Goal: Information Seeking & Learning: Learn about a topic

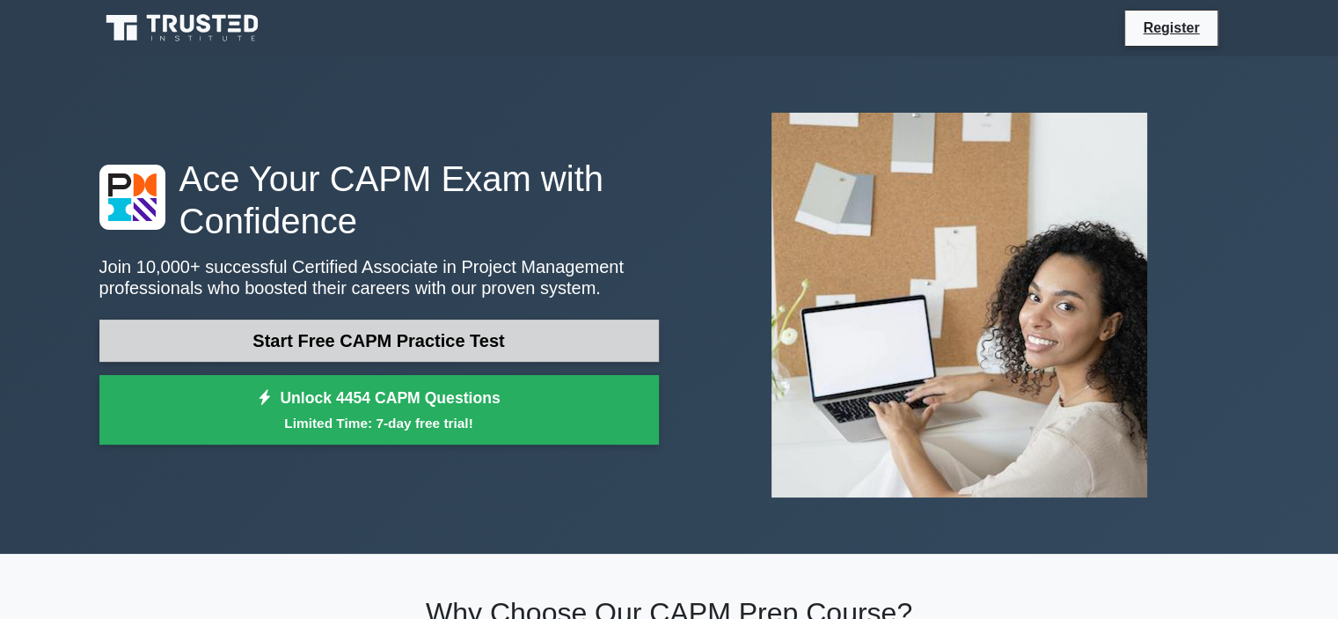
click at [370, 359] on link "Start Free CAPM Practice Test" at bounding box center [379, 340] width 560 height 42
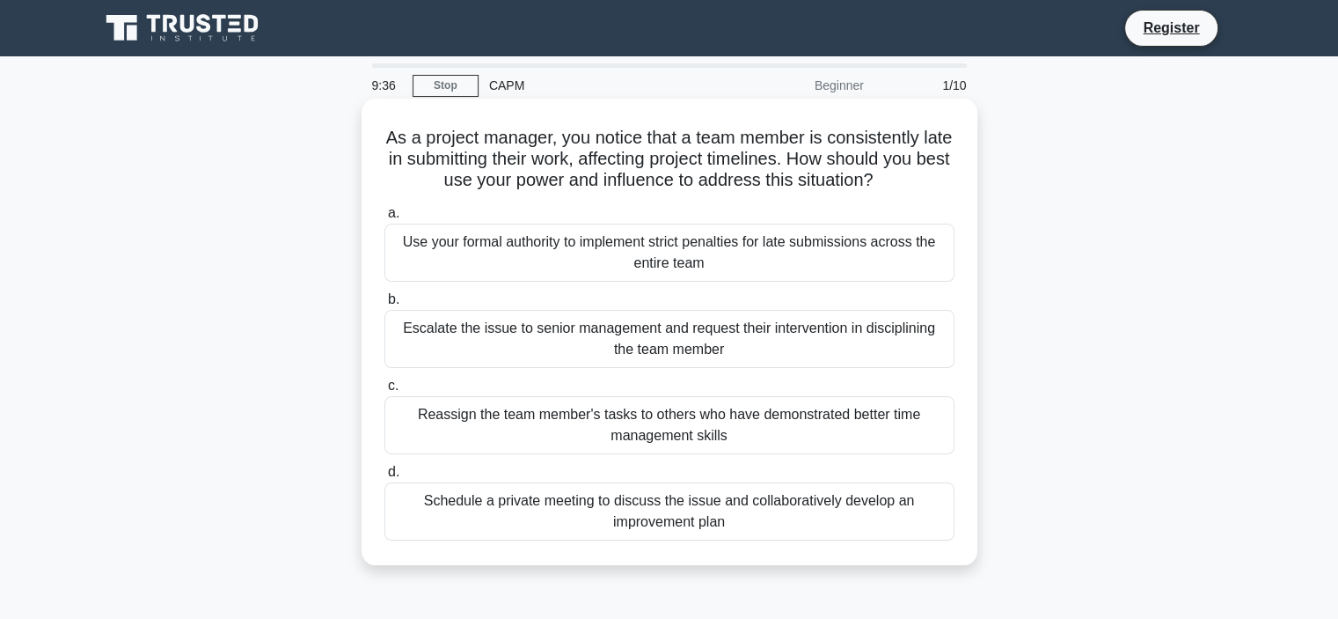
click at [597, 510] on div "Schedule a private meeting to discuss the issue and collaboratively develop an …" at bounding box center [669, 511] width 570 height 58
click at [384, 478] on input "d. Schedule a private meeting to discuss the issue and collaboratively develop …" at bounding box center [384, 471] width 0 height 11
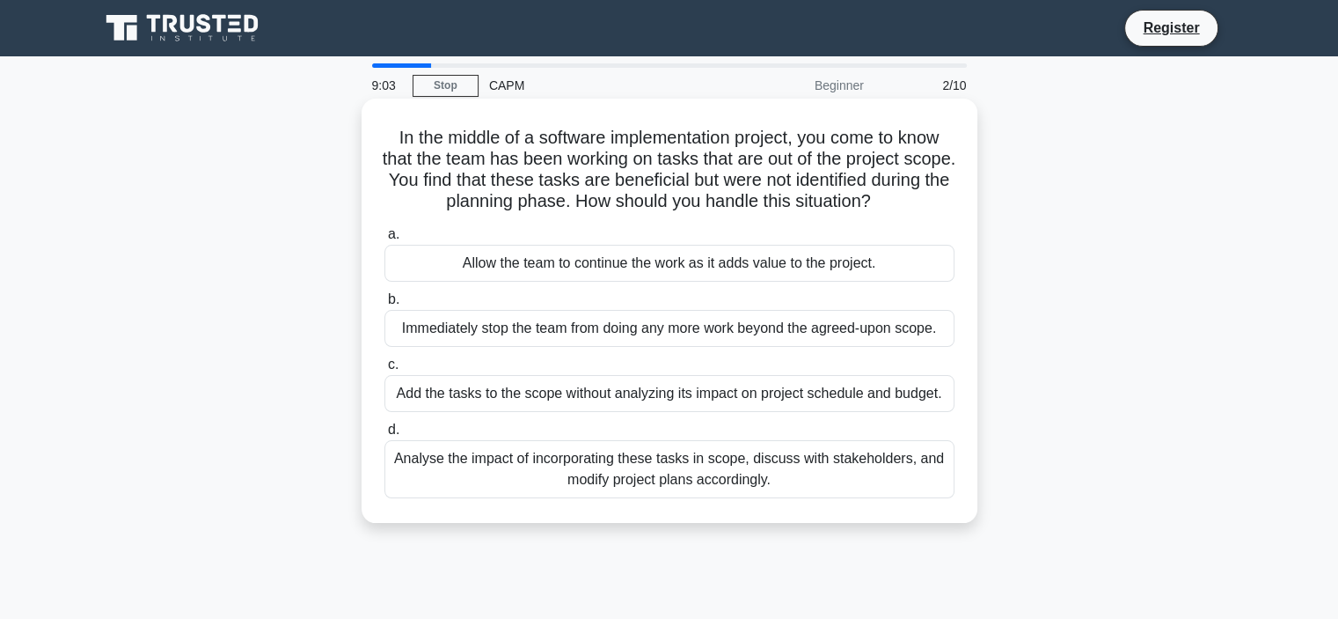
click at [697, 482] on div "Analyse the impact of incorporating these tasks in scope, discuss with stakehol…" at bounding box center [669, 469] width 570 height 58
click at [384, 436] on input "d. Analyse the impact of incorporating these tasks in scope, discuss with stake…" at bounding box center [384, 429] width 0 height 11
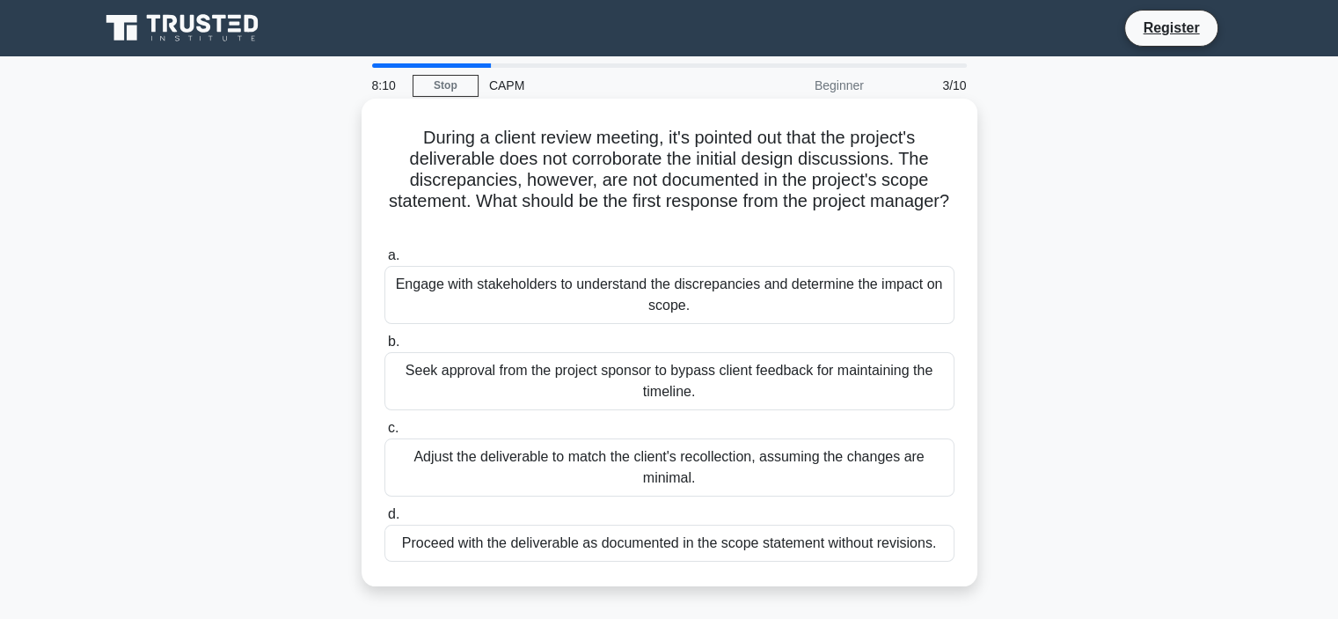
click at [634, 294] on div "Engage with stakeholders to understand the discrepancies and determine the impa…" at bounding box center [669, 295] width 570 height 58
click at [384, 261] on input "a. Engage with stakeholders to understand the discrepancies and determine the i…" at bounding box center [384, 255] width 0 height 11
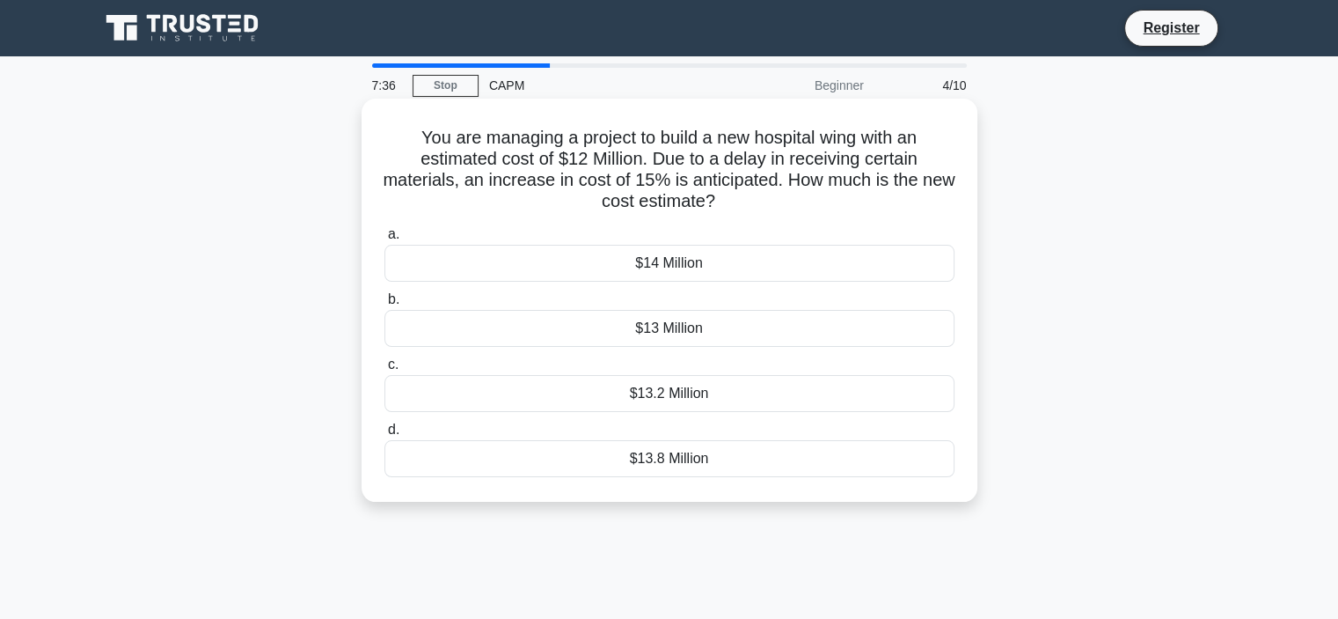
click at [704, 456] on div "$13.8 Million" at bounding box center [669, 458] width 570 height 37
click at [384, 436] on input "d. $13.8 Million" at bounding box center [384, 429] width 0 height 11
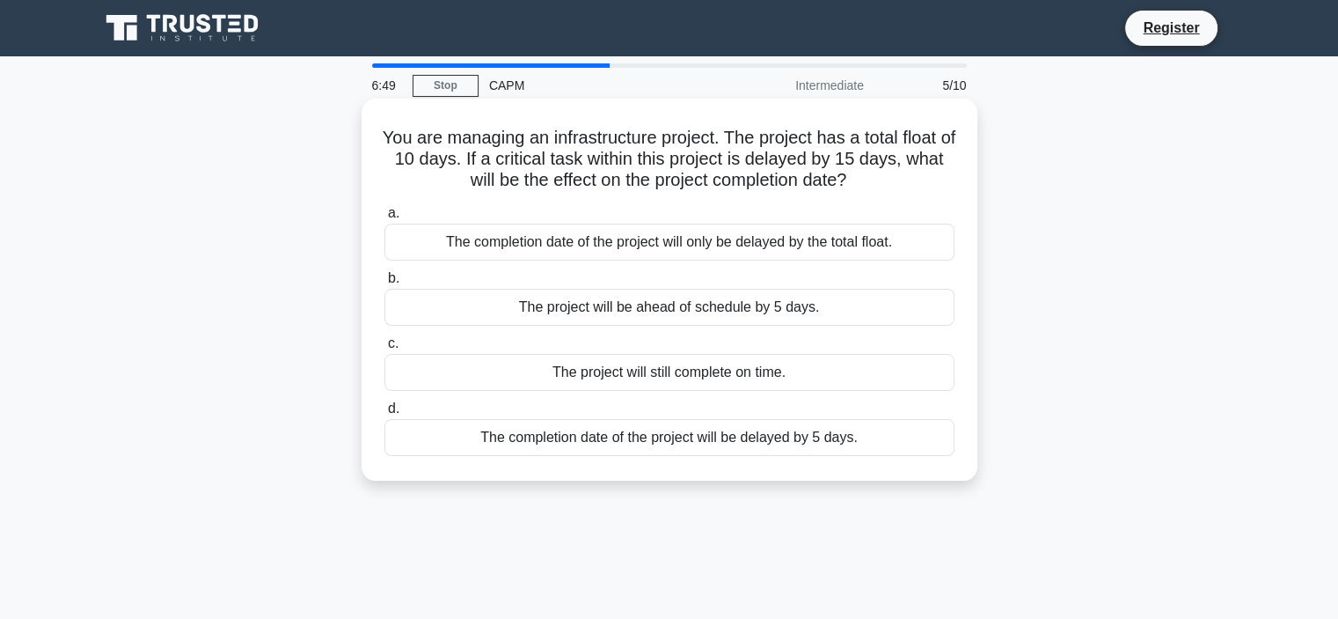
click at [717, 246] on div "The completion date of the project will only be delayed by the total float." at bounding box center [669, 241] width 570 height 37
click at [384, 219] on input "a. The completion date of the project will only be delayed by the total float." at bounding box center [384, 213] width 0 height 11
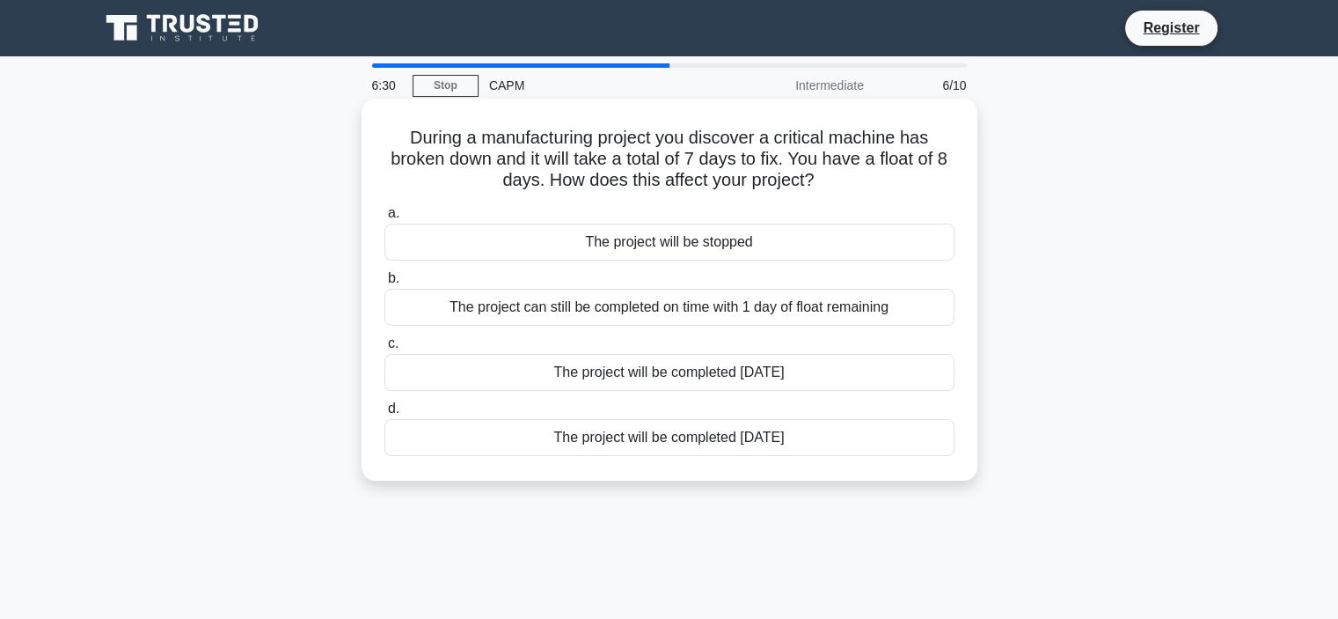
click at [654, 439] on div "The project will be completed 7 days later" at bounding box center [669, 437] width 570 height 37
click at [384, 414] on input "d. The project will be completed 7 days later" at bounding box center [384, 408] width 0 height 11
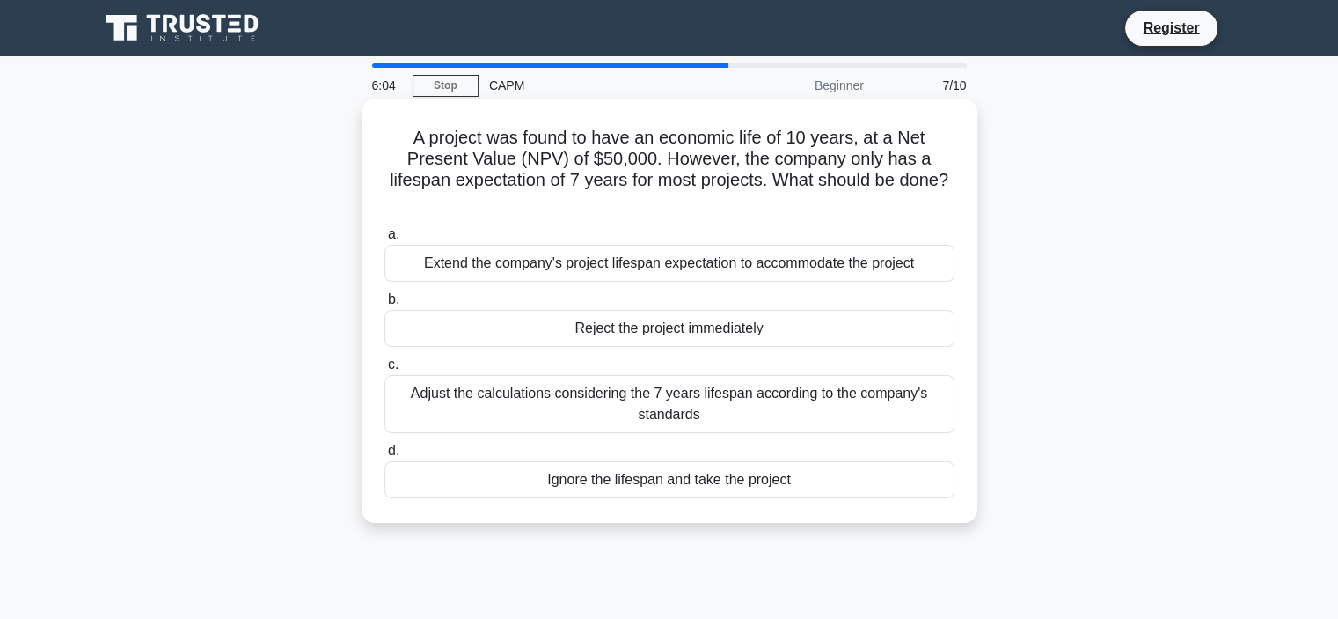
click at [748, 408] on div "Adjust the calculations considering the 7 years lifespan according to the compa…" at bounding box center [669, 404] width 570 height 58
click at [384, 370] on input "c. Adjust the calculations considering the 7 years lifespan according to the co…" at bounding box center [384, 364] width 0 height 11
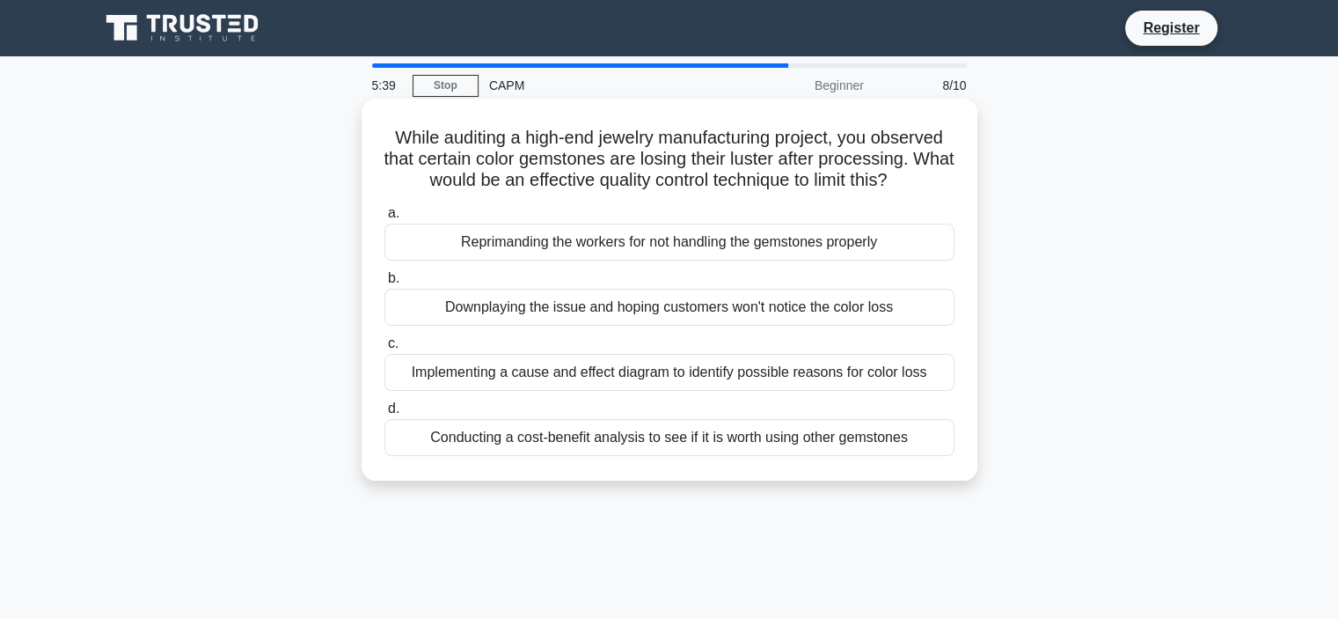
click at [641, 384] on div "Implementing a cause and effect diagram to identify possible reasons for color …" at bounding box center [669, 372] width 570 height 37
click at [384, 349] on input "c. Implementing a cause and effect diagram to identify possible reasons for col…" at bounding box center [384, 343] width 0 height 11
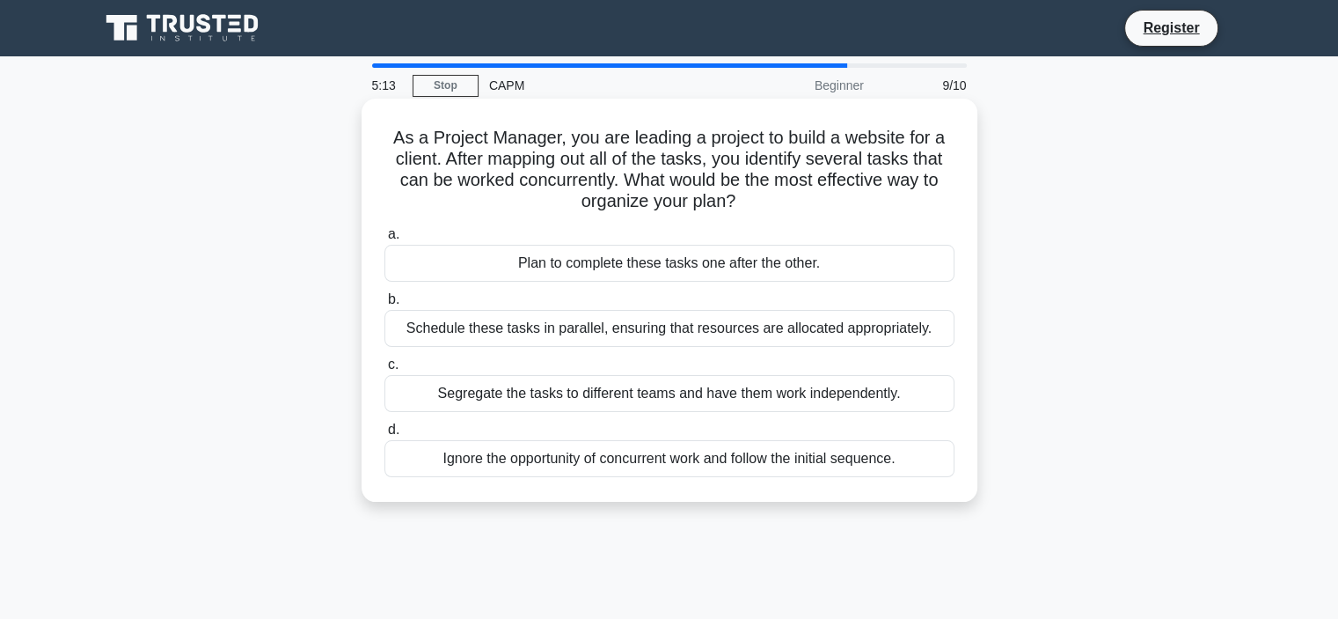
click at [535, 340] on div "Schedule these tasks in parallel, ensuring that resources are allocated appropr…" at bounding box center [669, 328] width 570 height 37
click at [384, 305] on input "b. Schedule these tasks in parallel, ensuring that resources are allocated appr…" at bounding box center [384, 299] width 0 height 11
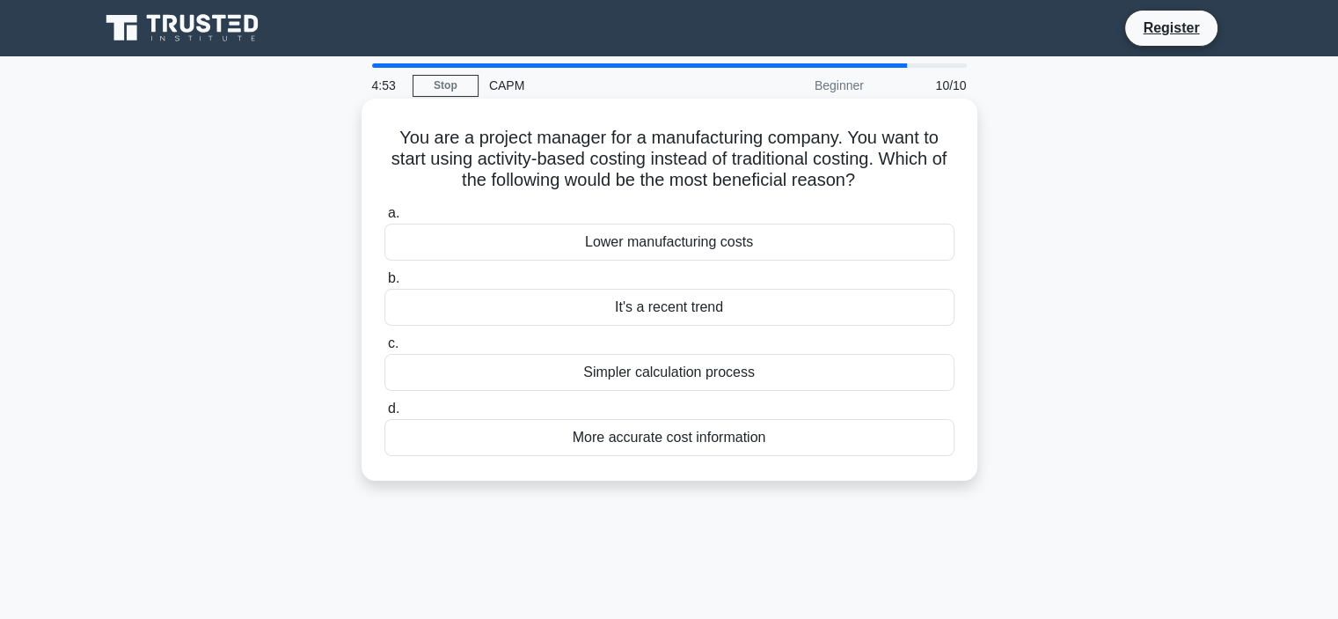
click at [651, 442] on div "More accurate cost information" at bounding box center [669, 437] width 570 height 37
click at [384, 414] on input "d. More accurate cost information" at bounding box center [384, 408] width 0 height 11
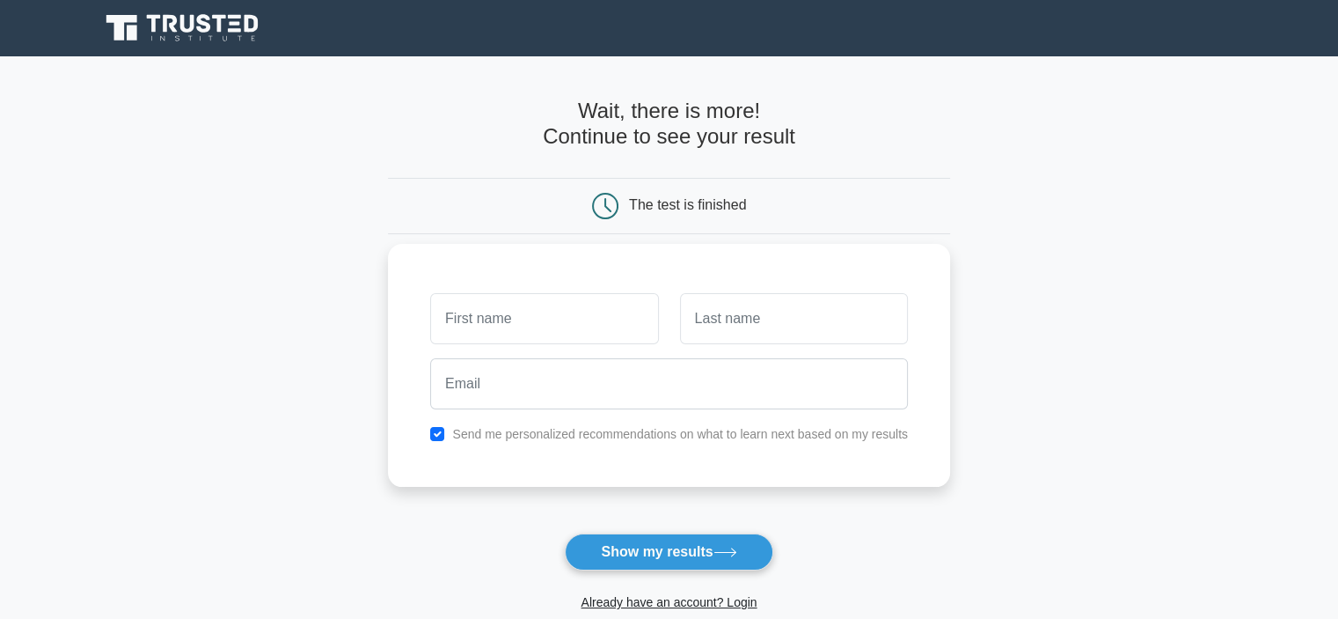
click at [510, 333] on input "text" at bounding box center [544, 318] width 228 height 51
type input "[PERSON_NAME]"
click at [743, 318] on input "text" at bounding box center [794, 318] width 228 height 51
type input "Franquelo"
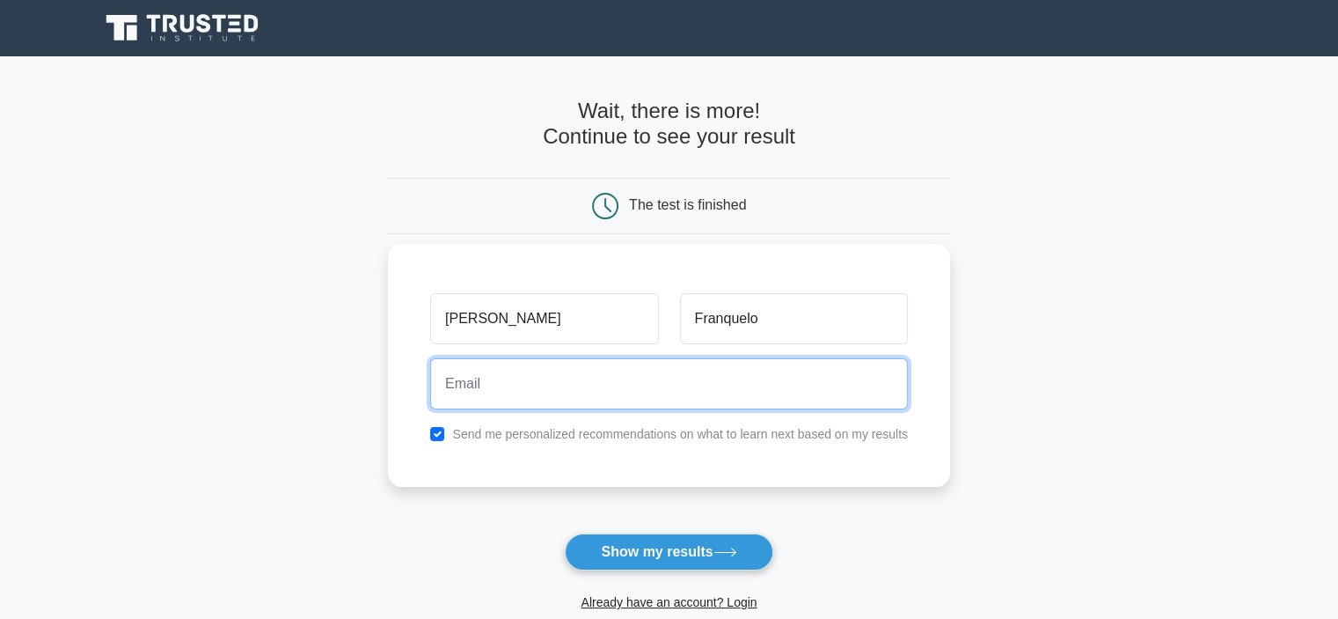
click at [611, 385] on input "email" at bounding box center [669, 383] width 478 height 51
type input "trf.12.svb@gmail.com"
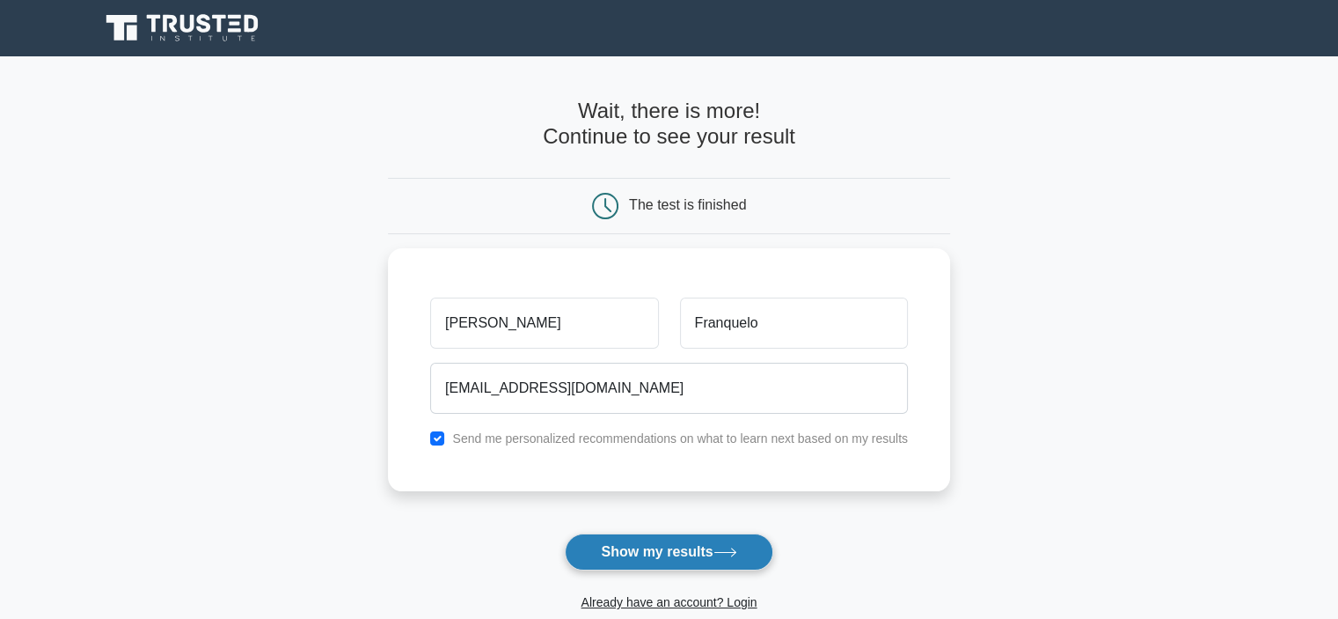
click at [635, 545] on button "Show my results" at bounding box center [669, 551] width 208 height 37
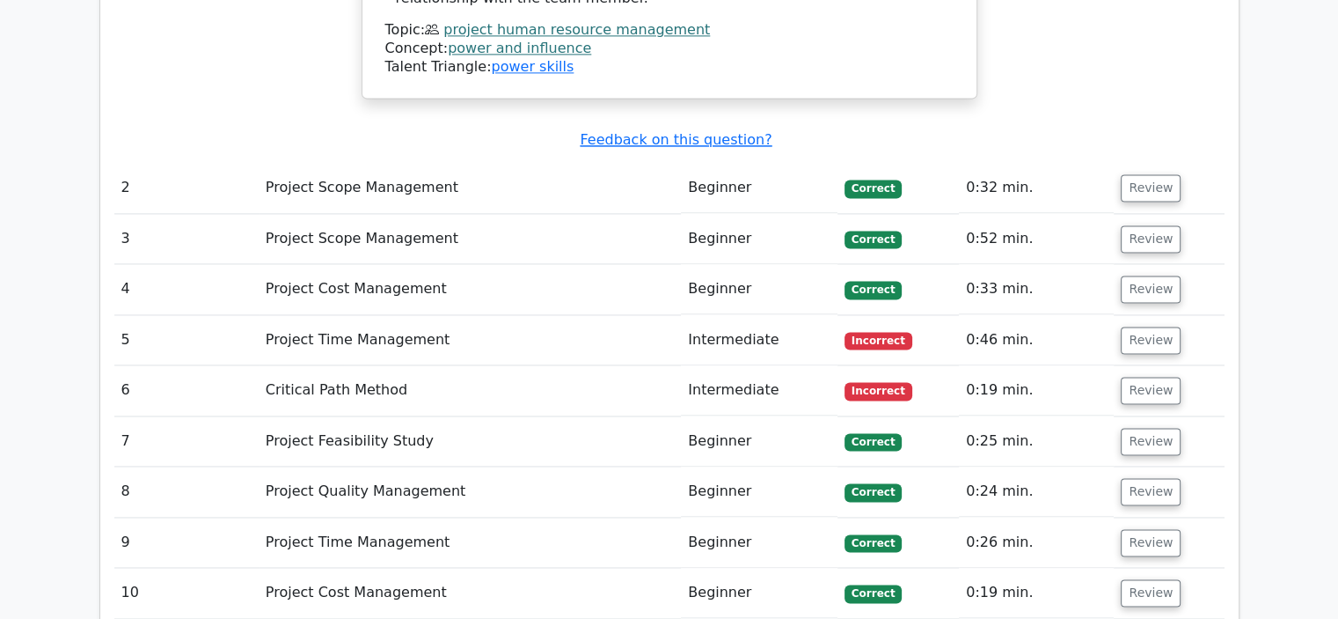
scroll to position [2551, 0]
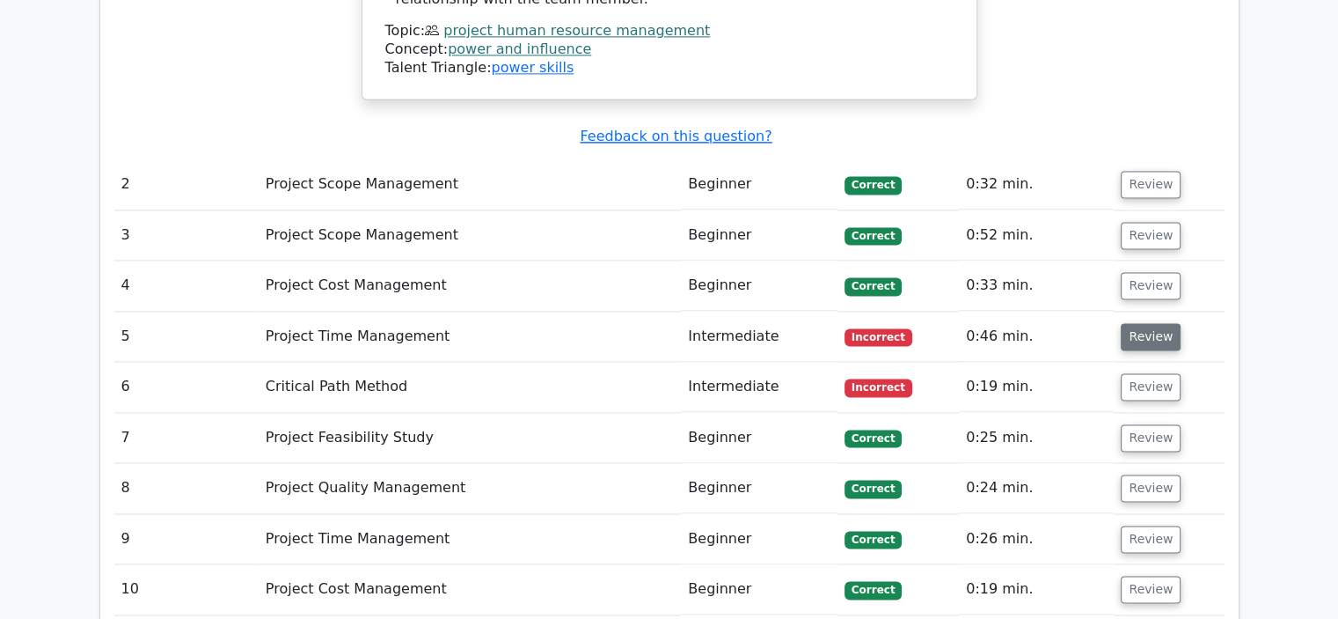
click at [1134, 323] on button "Review" at bounding box center [1151, 336] width 60 height 27
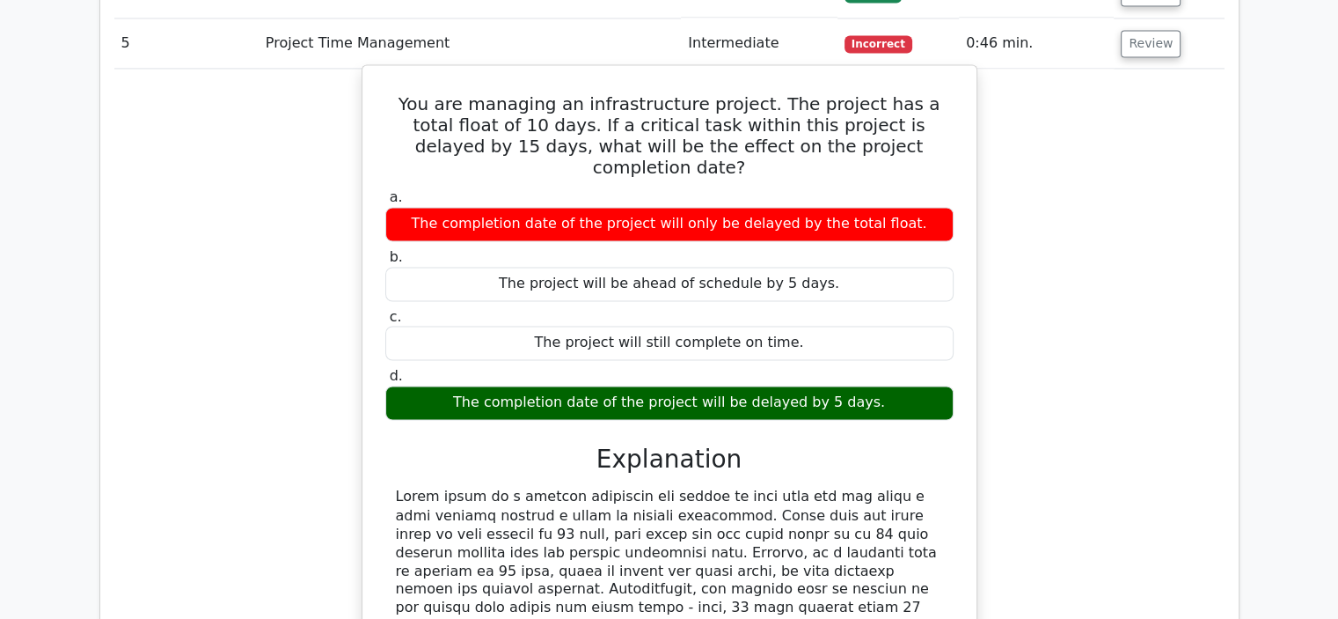
scroll to position [2903, 0]
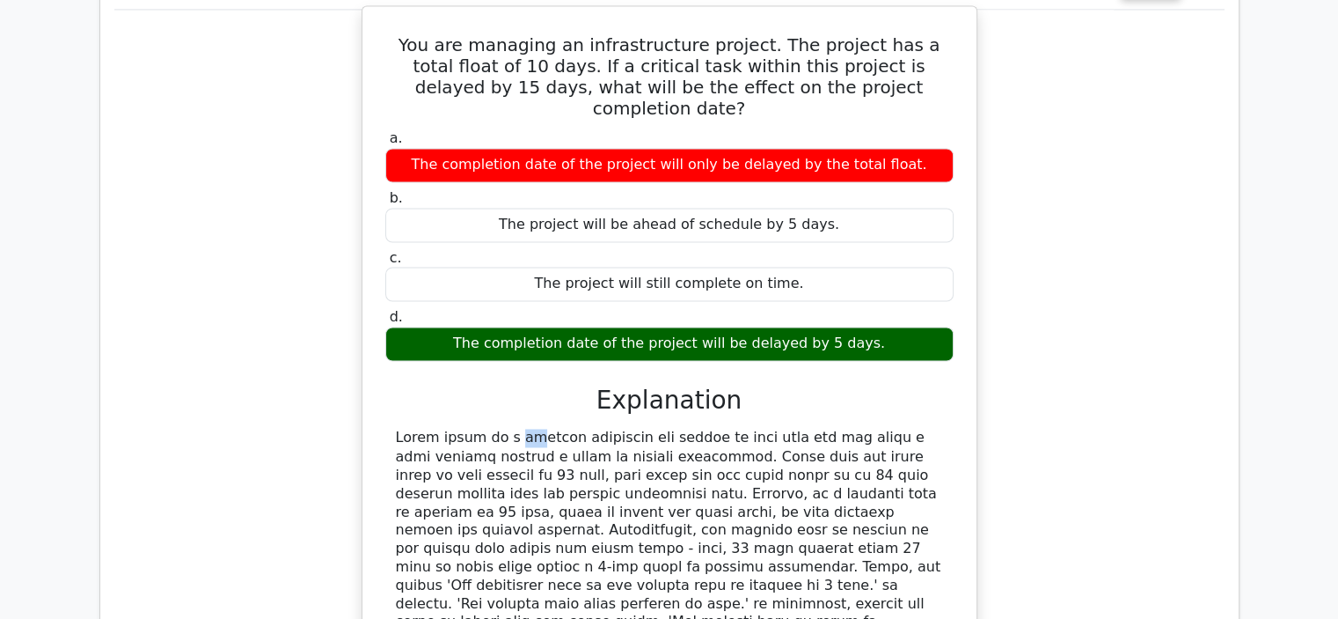
drag, startPoint x: 394, startPoint y: 293, endPoint x: 439, endPoint y: 291, distance: 44.9
click at [425, 428] on div at bounding box center [669, 565] width 568 height 275
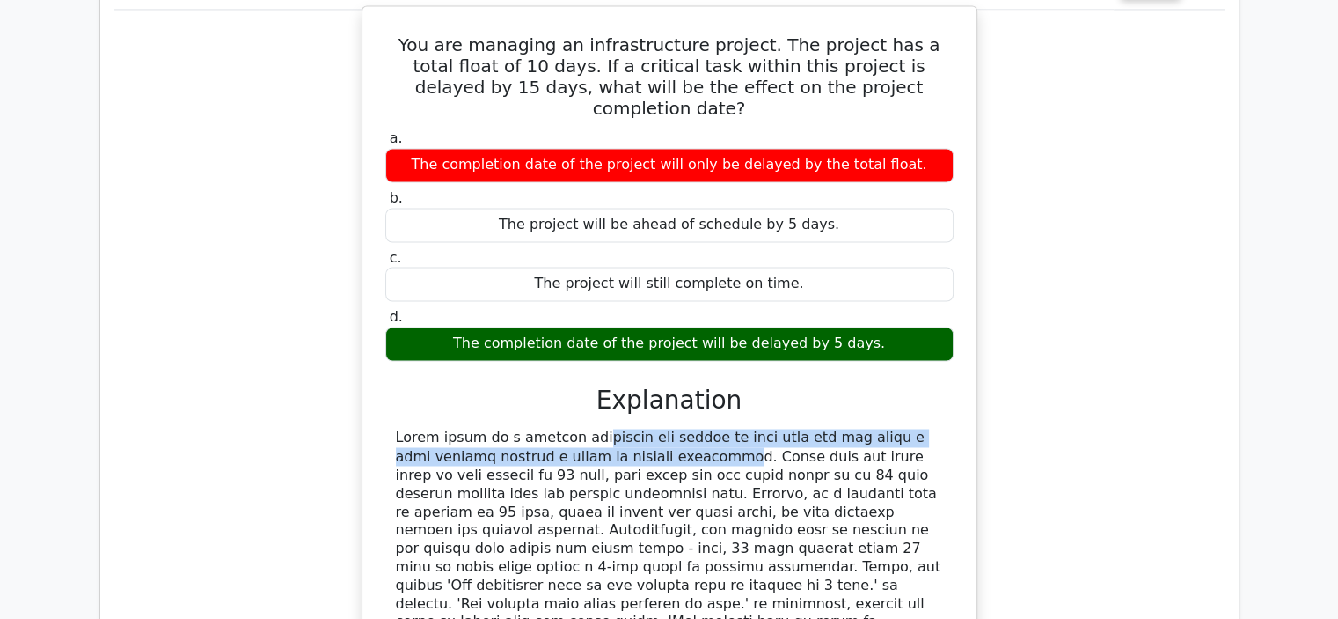
drag, startPoint x: 479, startPoint y: 296, endPoint x: 527, endPoint y: 303, distance: 48.0
click at [515, 428] on div at bounding box center [669, 565] width 547 height 275
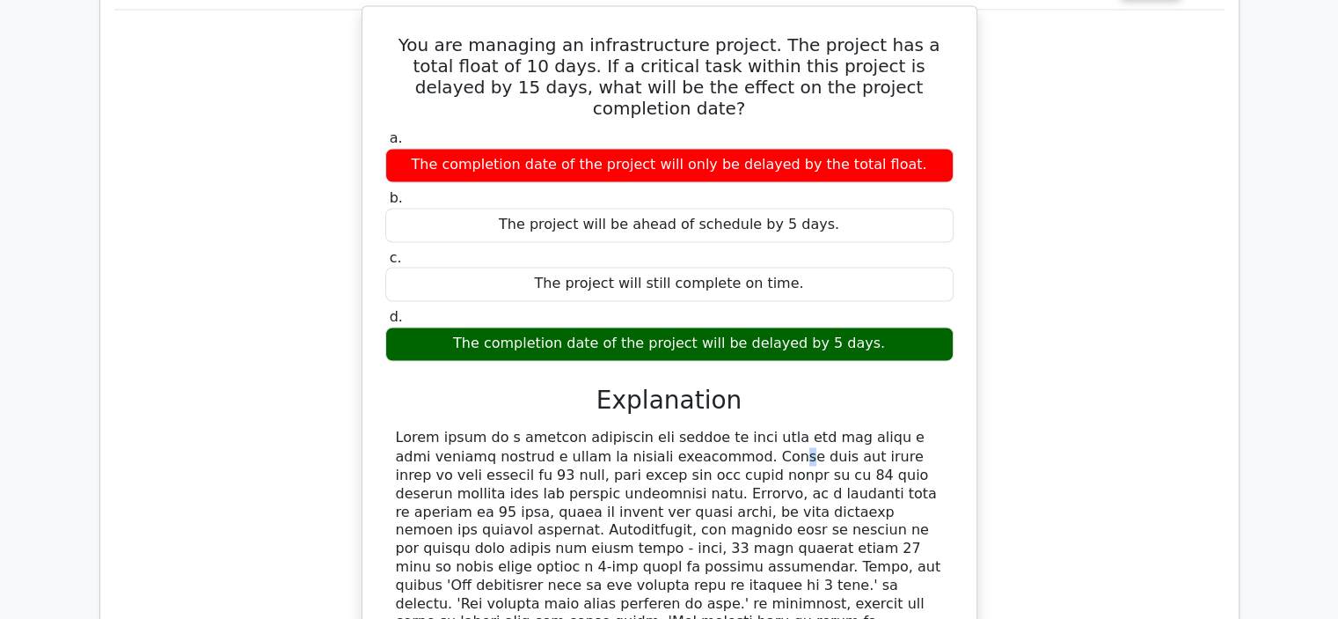
click at [553, 428] on div at bounding box center [669, 565] width 547 height 275
drag, startPoint x: 575, startPoint y: 303, endPoint x: 690, endPoint y: 299, distance: 115.3
click at [690, 428] on div at bounding box center [669, 565] width 547 height 275
click at [851, 428] on div at bounding box center [669, 565] width 547 height 275
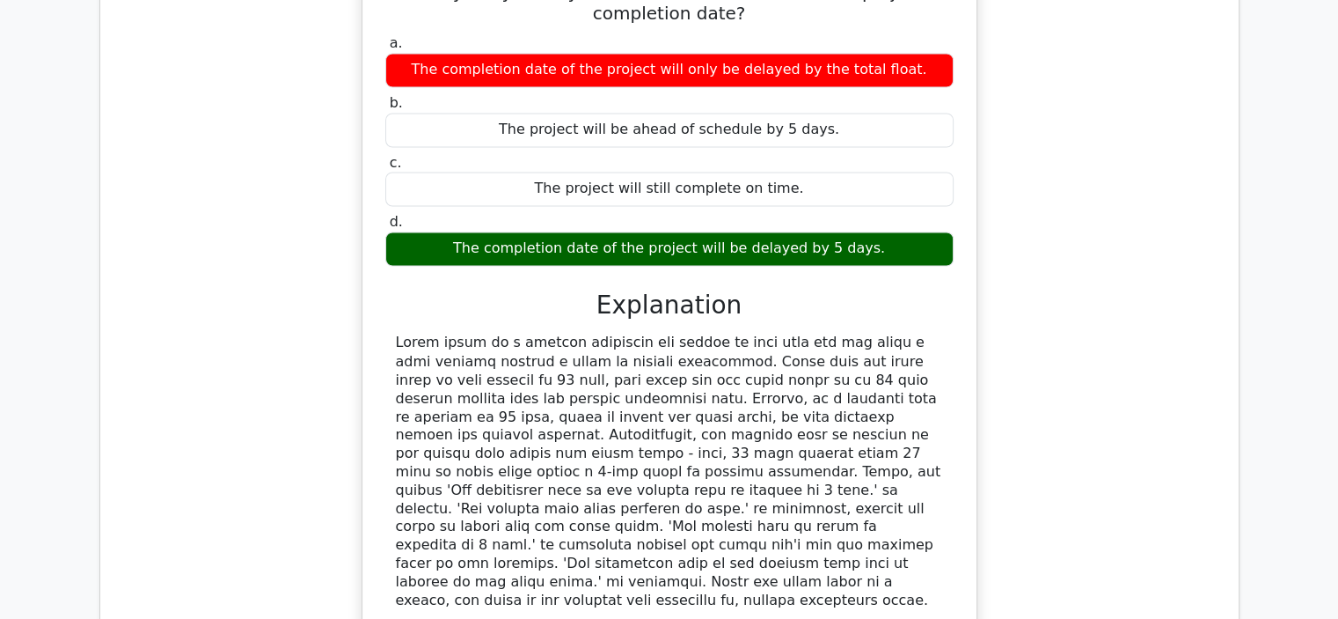
scroll to position [3079, 0]
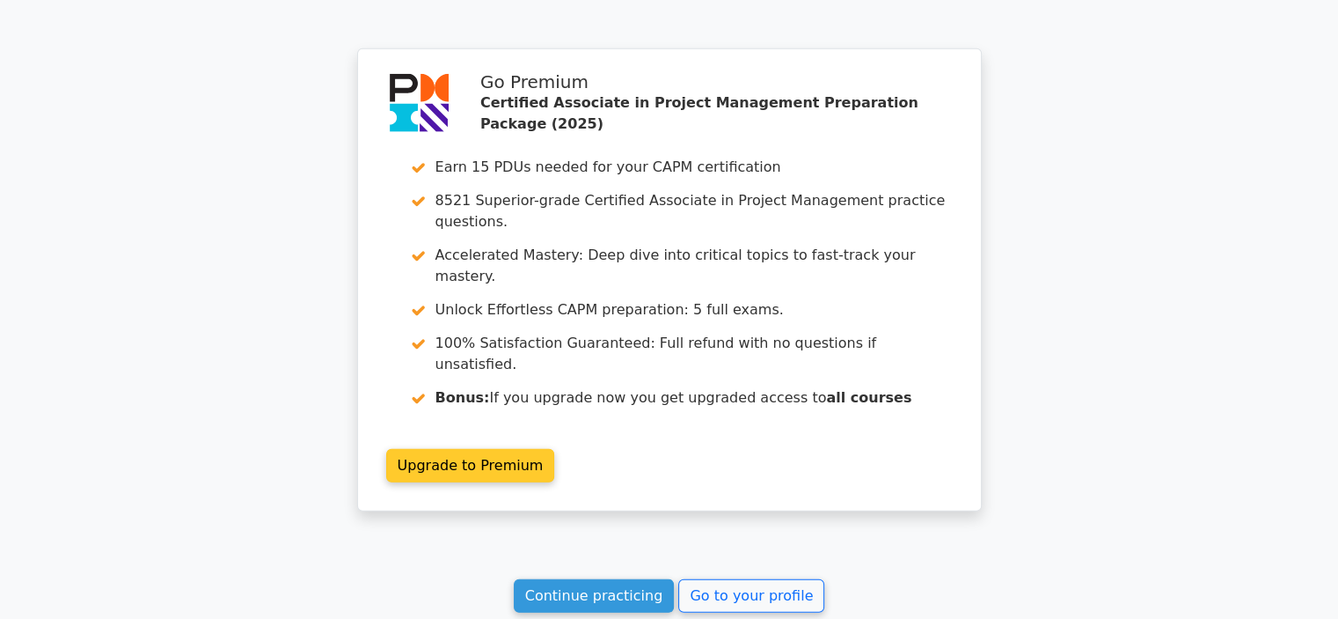
scroll to position [4794, 0]
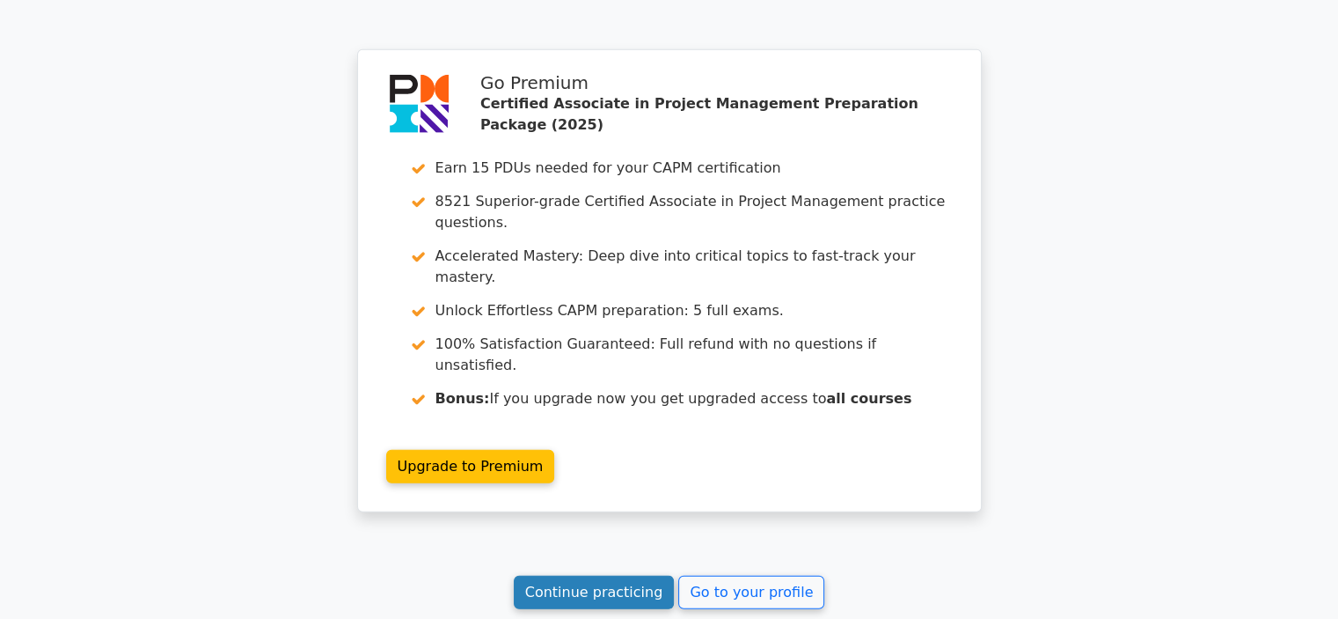
click at [598, 575] on link "Continue practicing" at bounding box center [594, 591] width 161 height 33
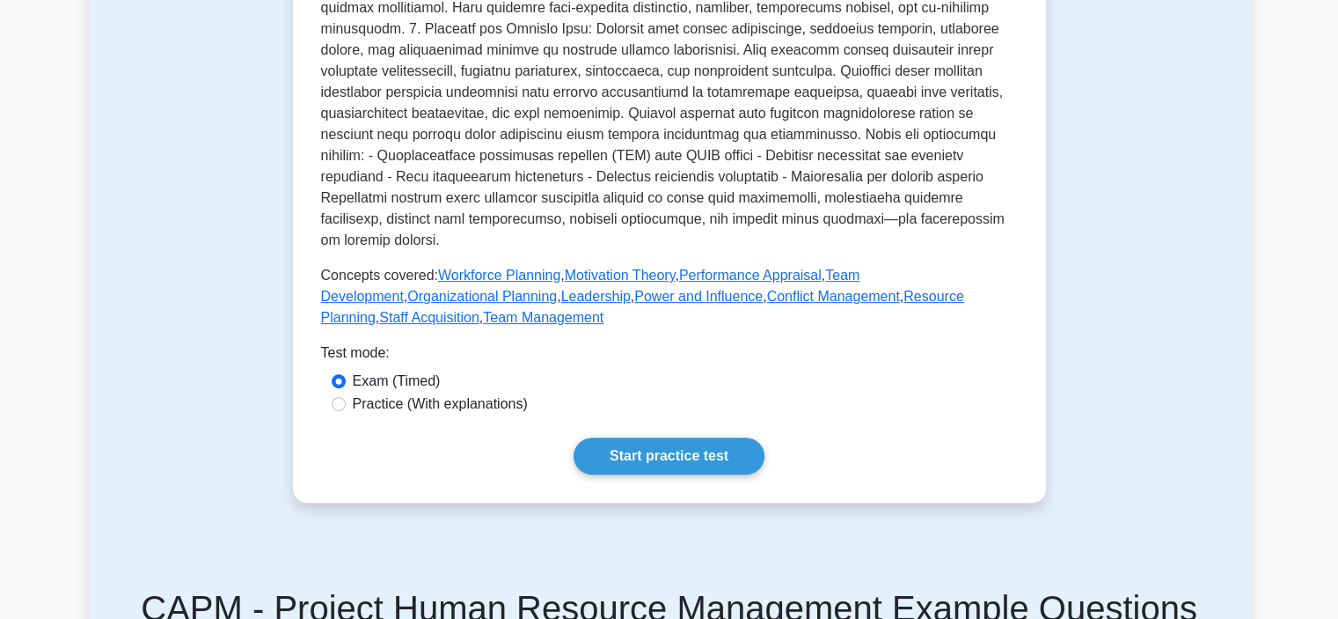
scroll to position [616, 0]
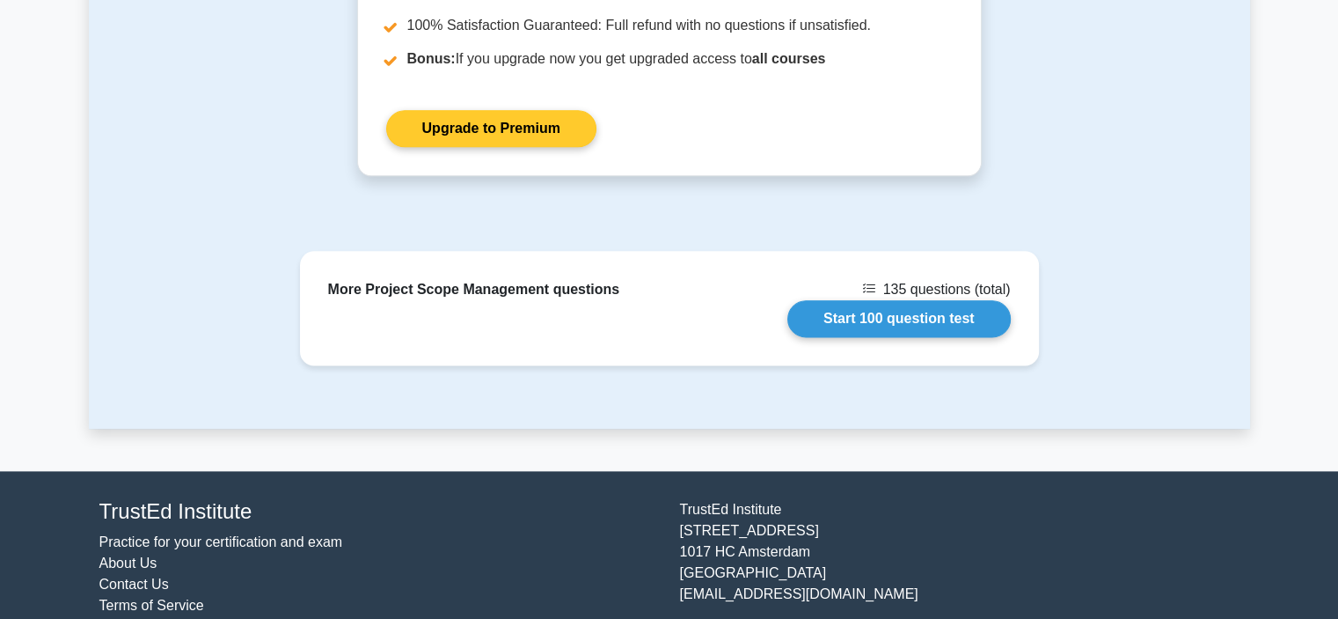
scroll to position [2228, 0]
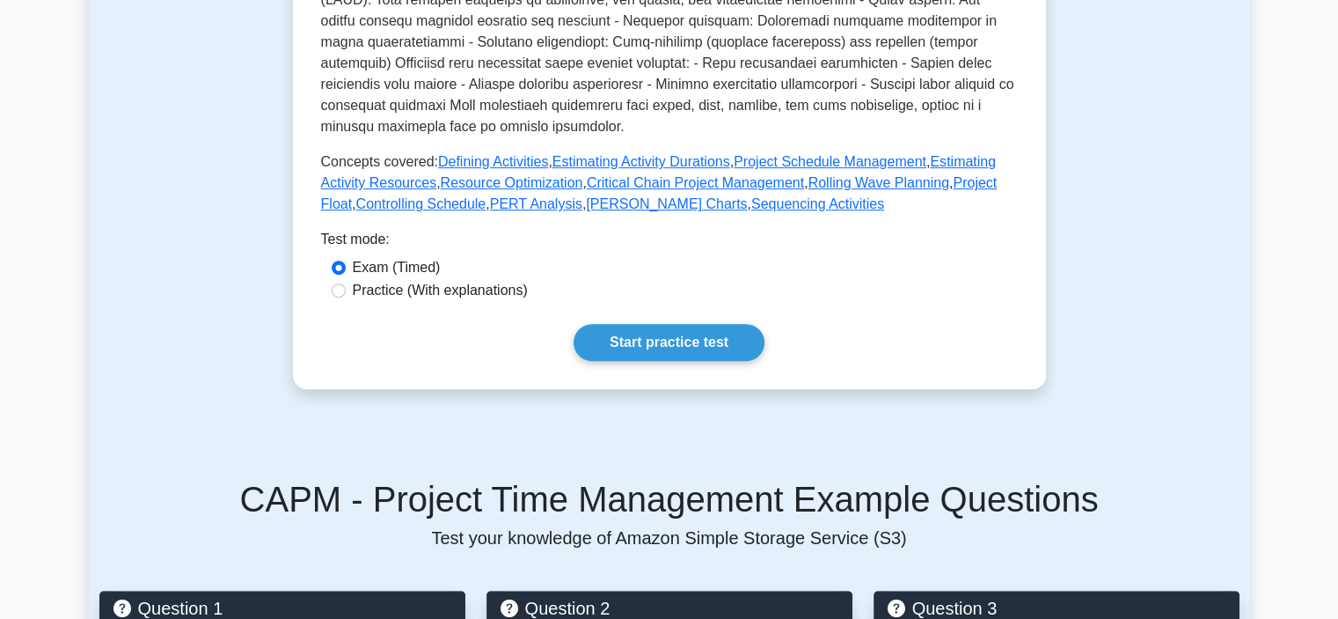
scroll to position [704, 0]
click at [677, 360] on link "Start practice test" at bounding box center [669, 341] width 191 height 37
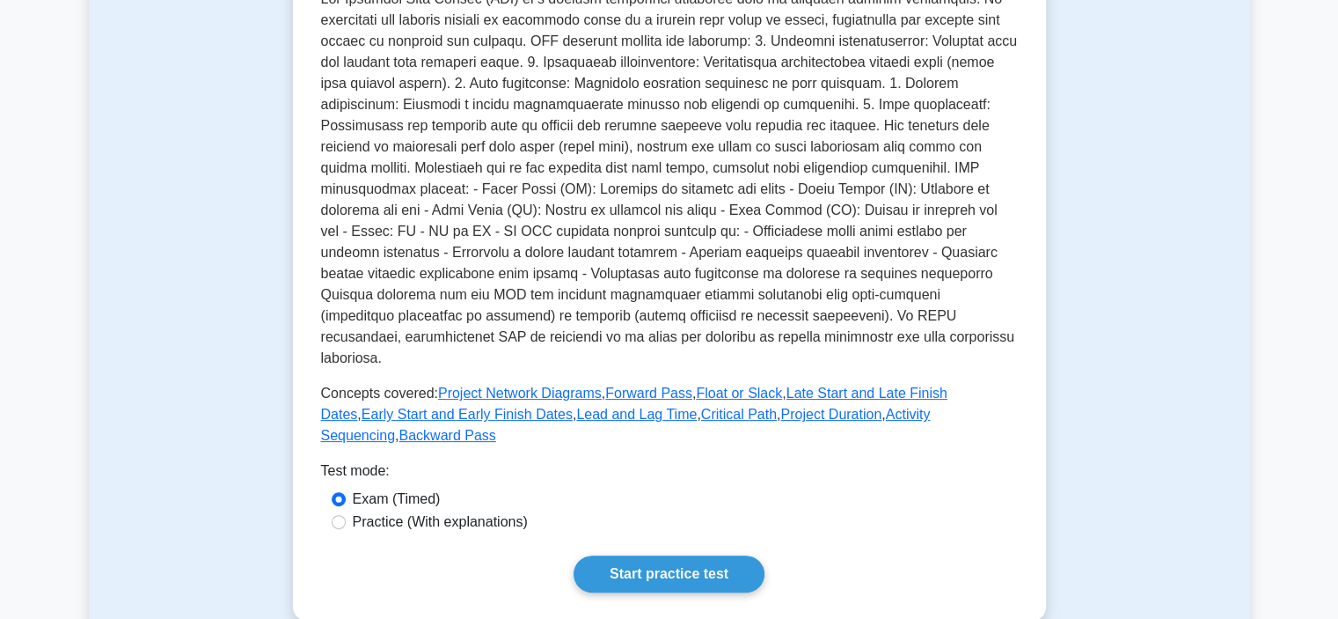
scroll to position [528, 0]
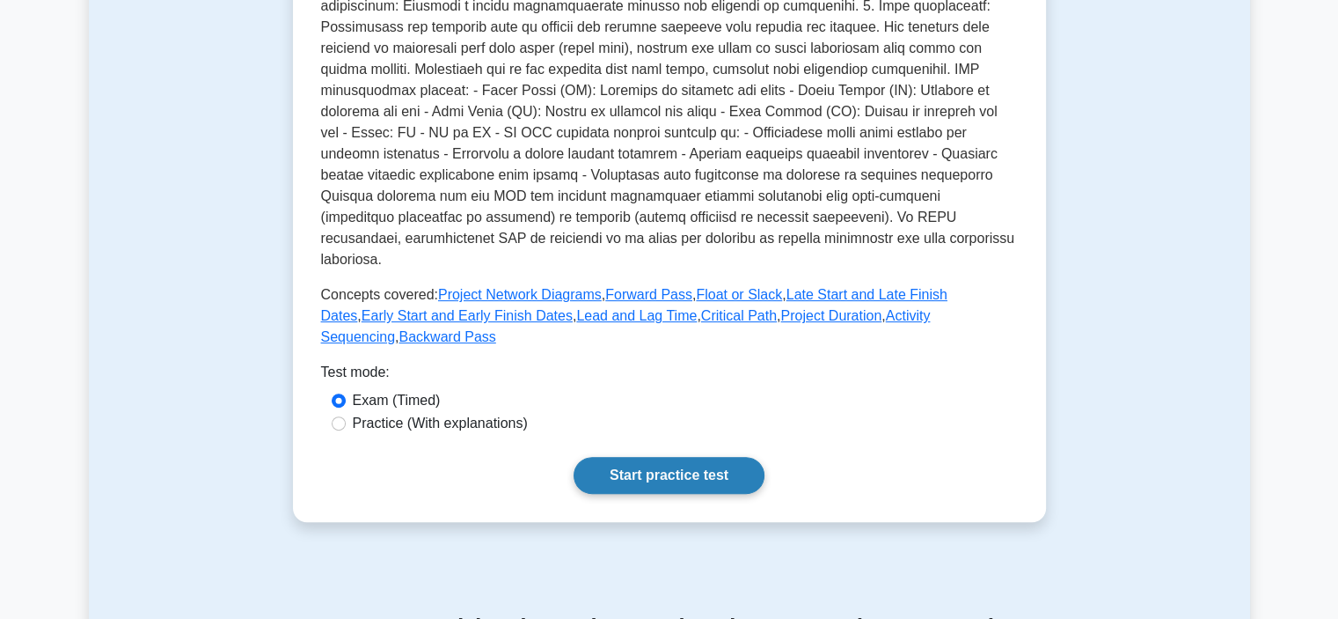
click at [597, 457] on link "Start practice test" at bounding box center [669, 475] width 191 height 37
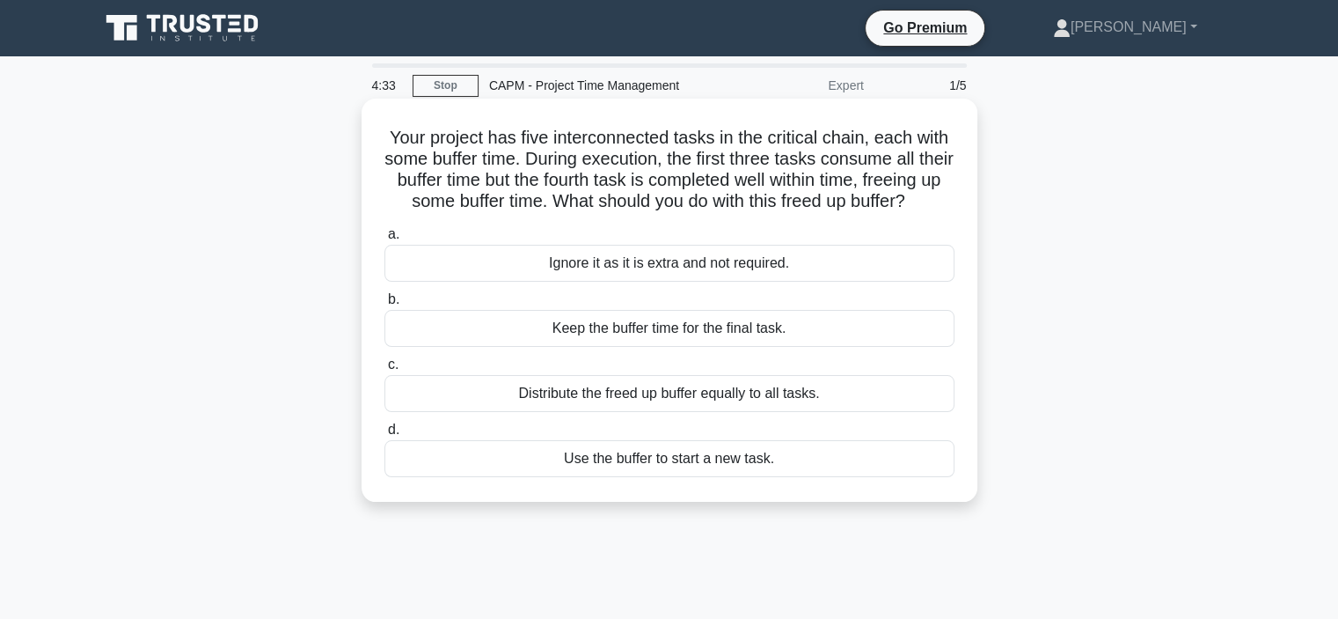
click at [602, 347] on div "Keep the buffer time for the final task." at bounding box center [669, 328] width 570 height 37
click at [384, 305] on input "b. Keep the buffer time for the final task." at bounding box center [384, 299] width 0 height 11
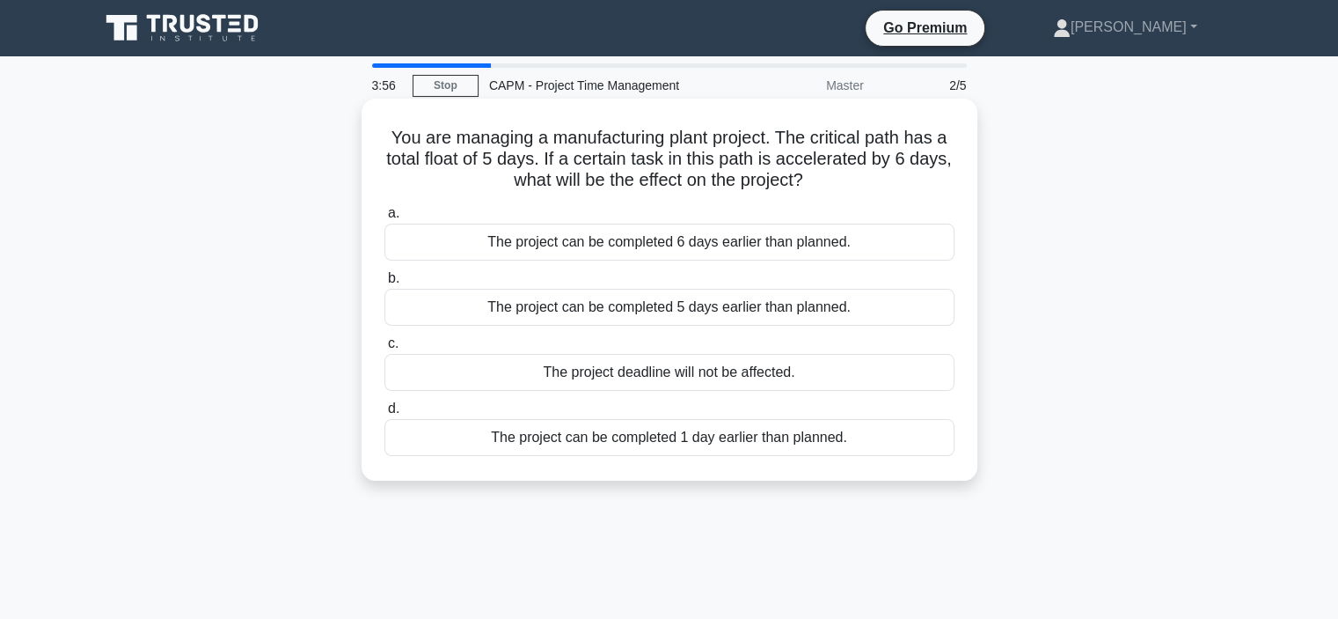
click at [567, 432] on div "The project can be completed 1 day earlier than planned." at bounding box center [669, 437] width 570 height 37
click at [384, 414] on input "d. The project can be completed 1 day earlier than planned." at bounding box center [384, 408] width 0 height 11
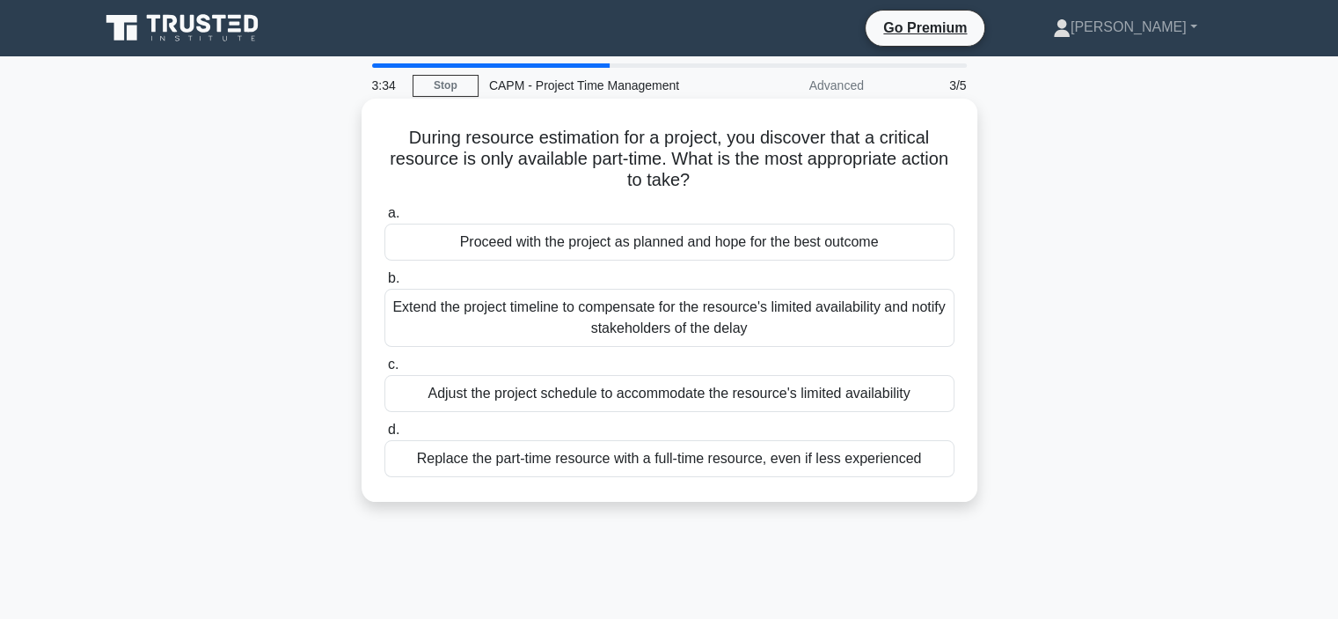
click at [523, 401] on div "Adjust the project schedule to accommodate the resource's limited availability" at bounding box center [669, 393] width 570 height 37
click at [384, 370] on input "c. Adjust the project schedule to accommodate the resource's limited availabili…" at bounding box center [384, 364] width 0 height 11
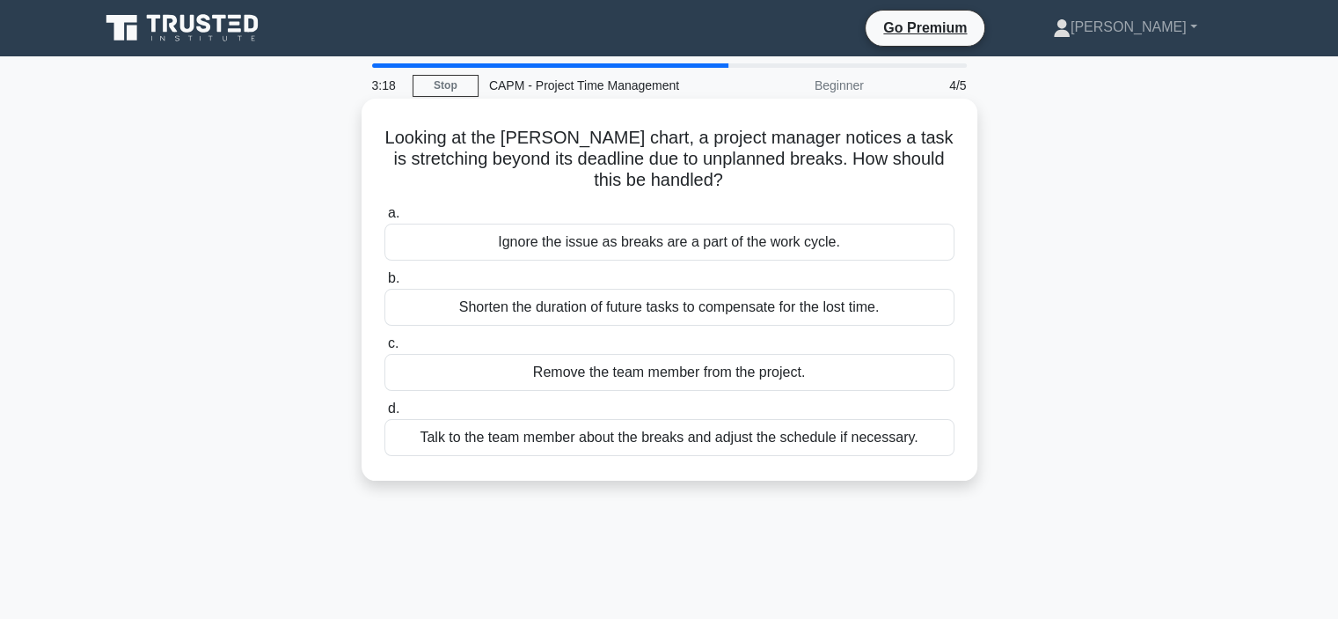
click at [764, 446] on div "Talk to the team member about the breaks and adjust the schedule if necessary." at bounding box center [669, 437] width 570 height 37
click at [384, 414] on input "d. Talk to the team member about the breaks and adjust the schedule if necessar…" at bounding box center [384, 408] width 0 height 11
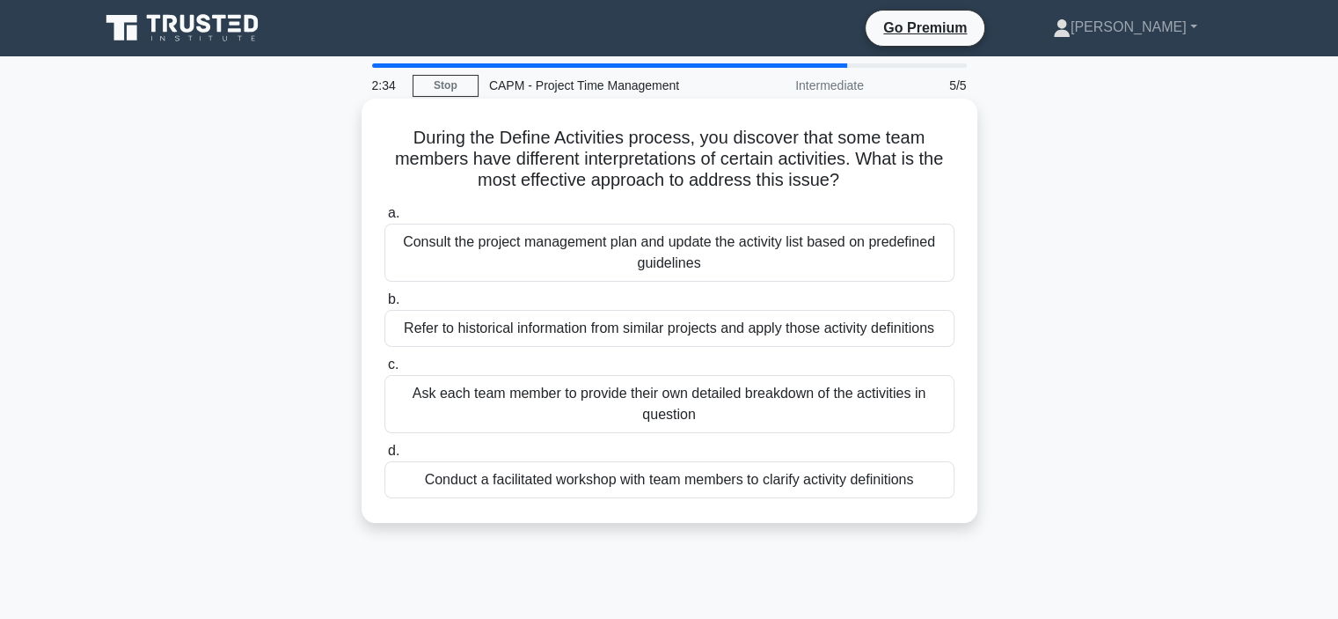
click at [655, 486] on div "Conduct a facilitated workshop with team members to clarify activity definitions" at bounding box center [669, 479] width 570 height 37
click at [384, 457] on input "d. Conduct a facilitated workshop with team members to clarify activity definit…" at bounding box center [384, 450] width 0 height 11
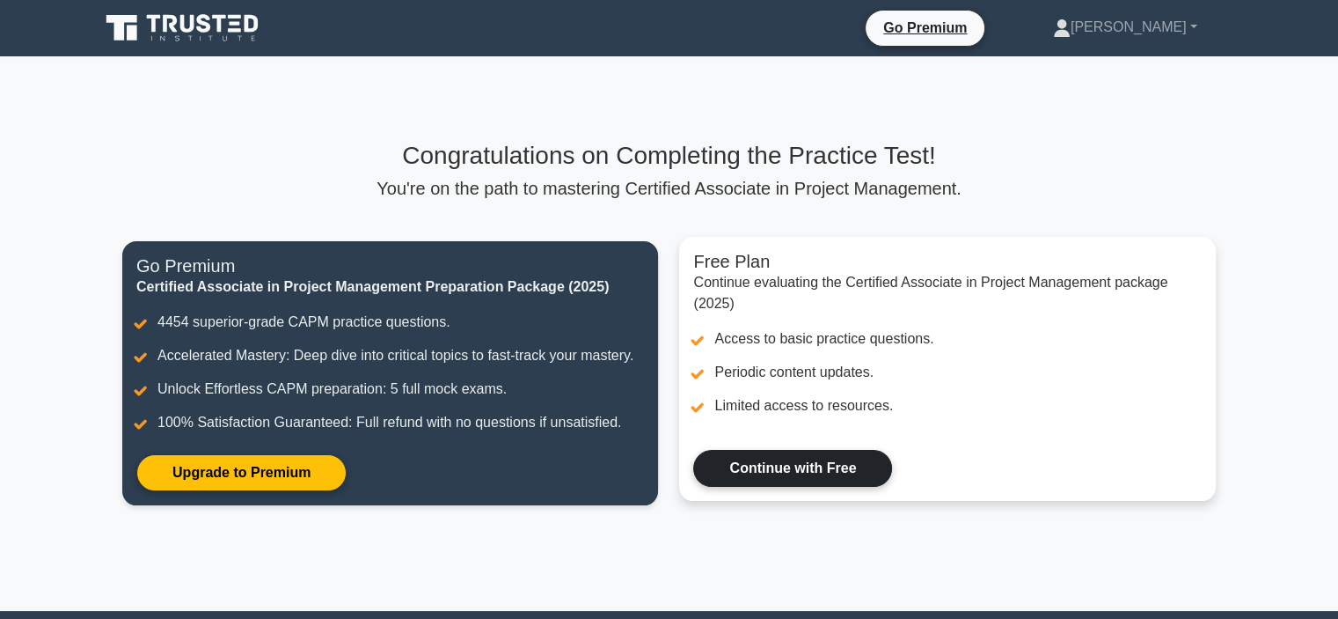
click at [818, 479] on link "Continue with Free" at bounding box center [792, 468] width 199 height 37
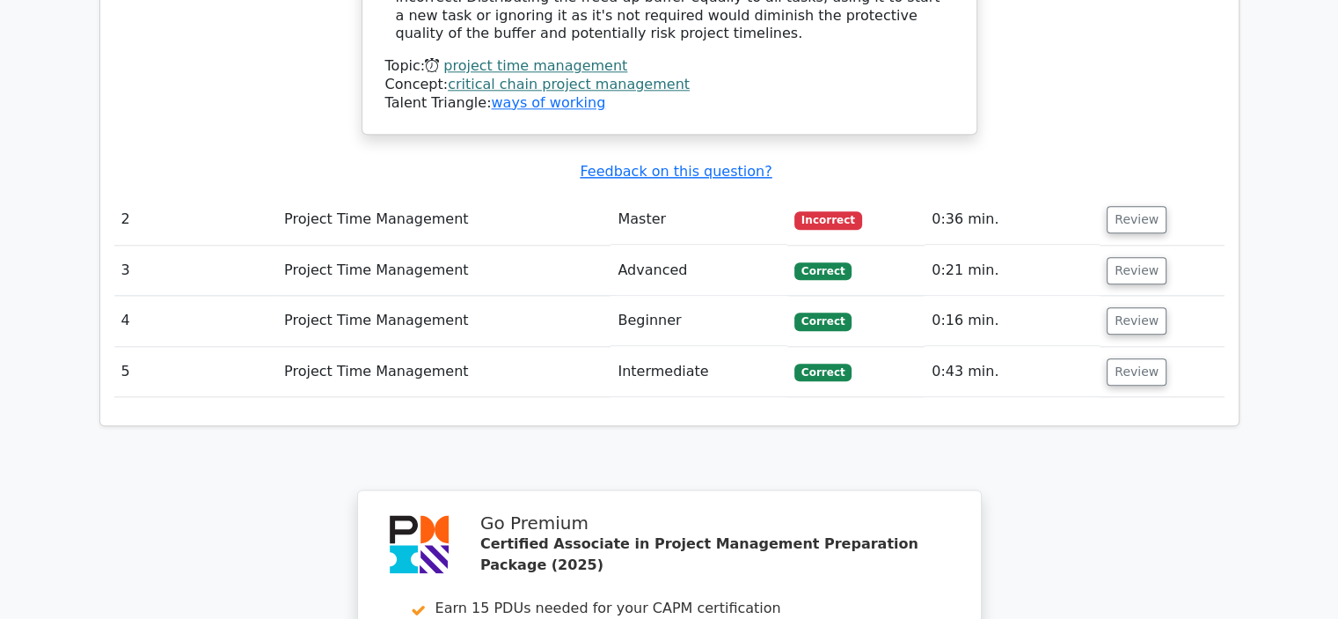
scroll to position [2112, 0]
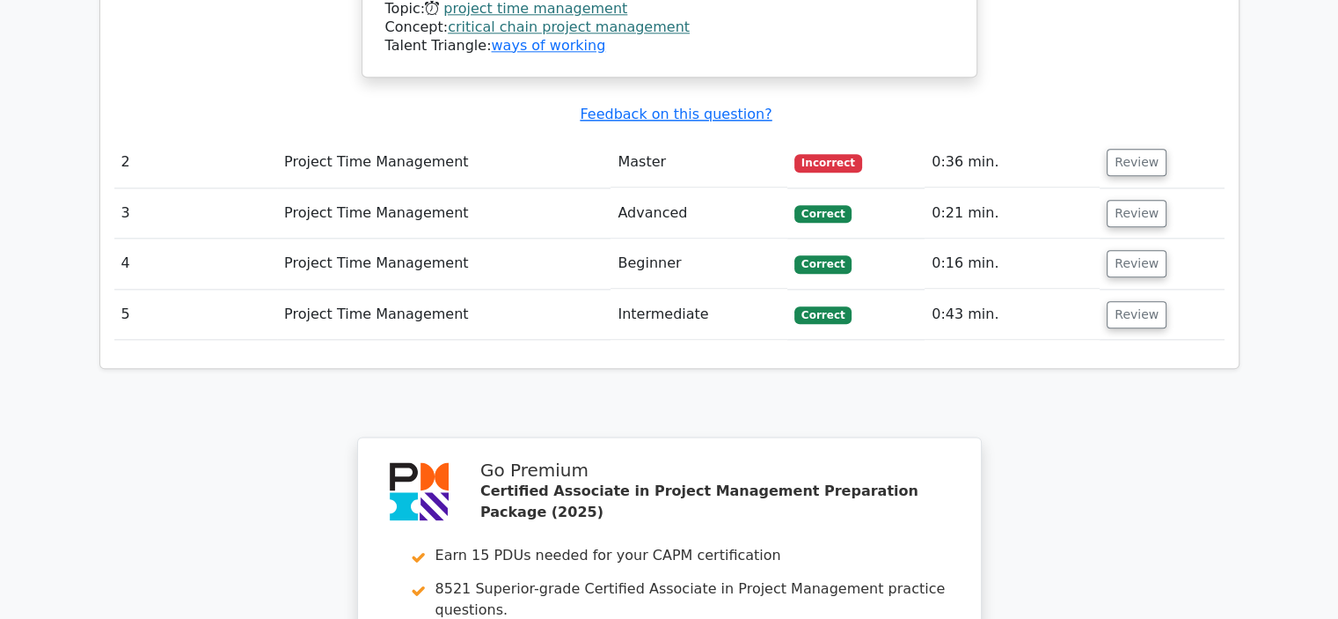
click at [400, 137] on td "Project Time Management" at bounding box center [443, 162] width 333 height 50
click at [1129, 149] on button "Review" at bounding box center [1137, 162] width 60 height 27
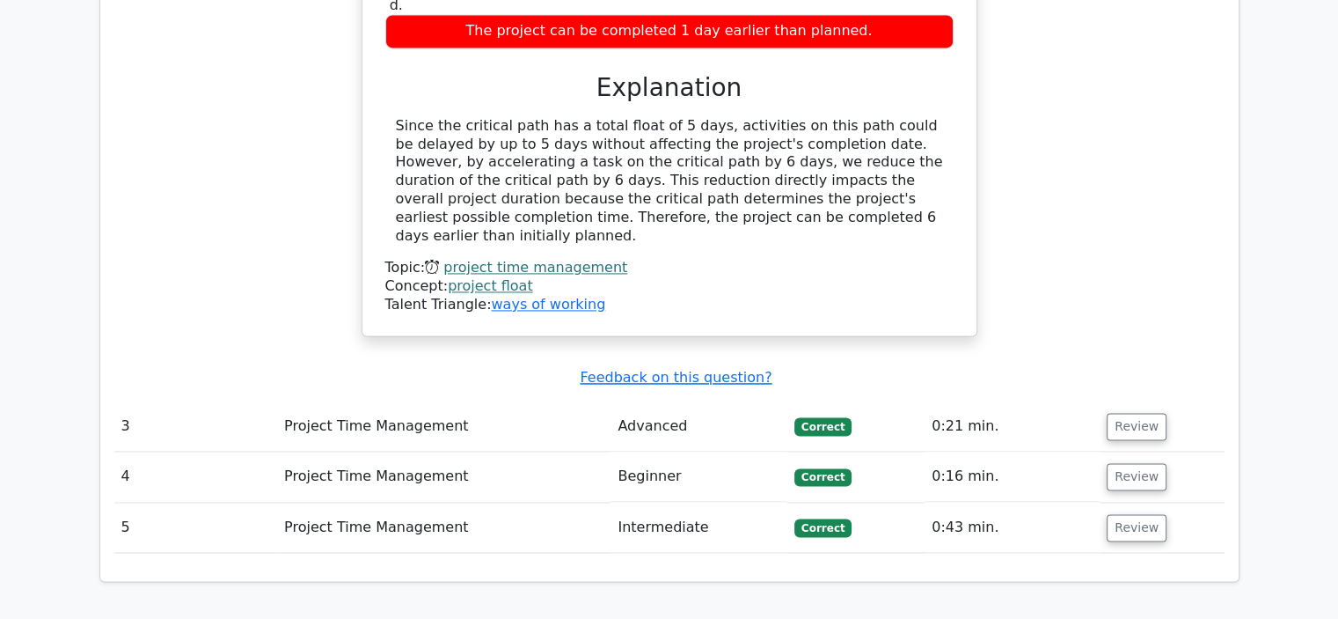
scroll to position [2727, 0]
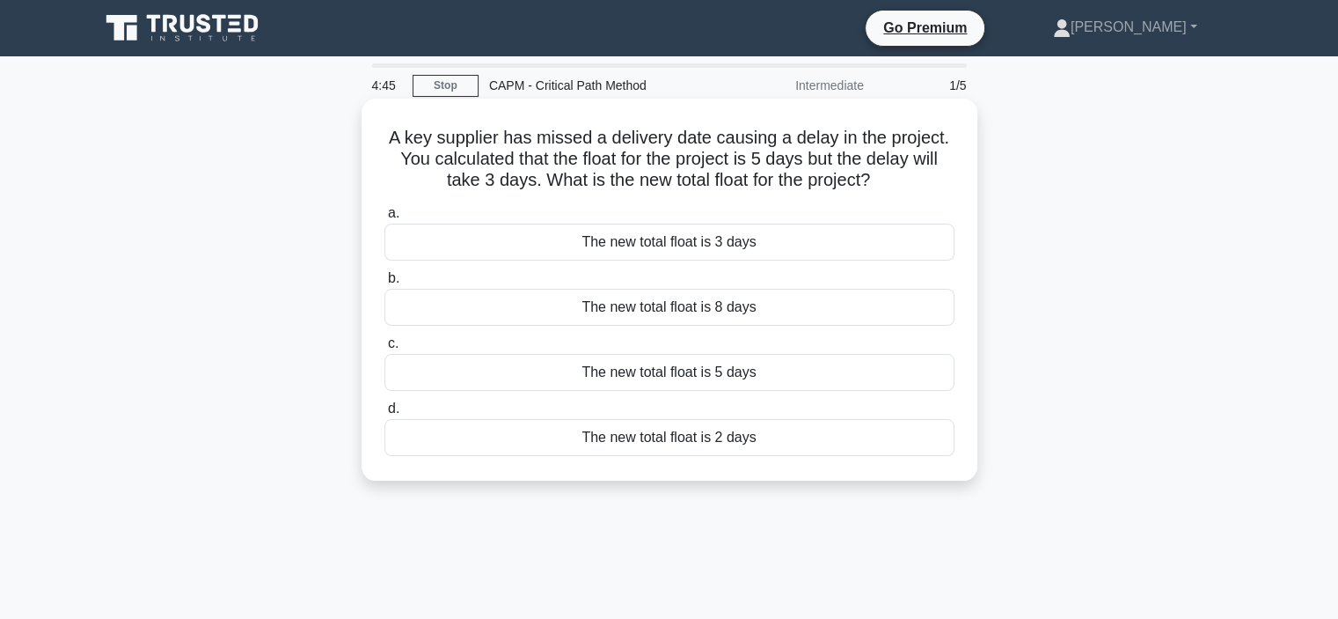
click at [638, 446] on div "The new total float is 2 days" at bounding box center [669, 437] width 570 height 37
click at [384, 414] on input "d. The new total float is 2 days" at bounding box center [384, 408] width 0 height 11
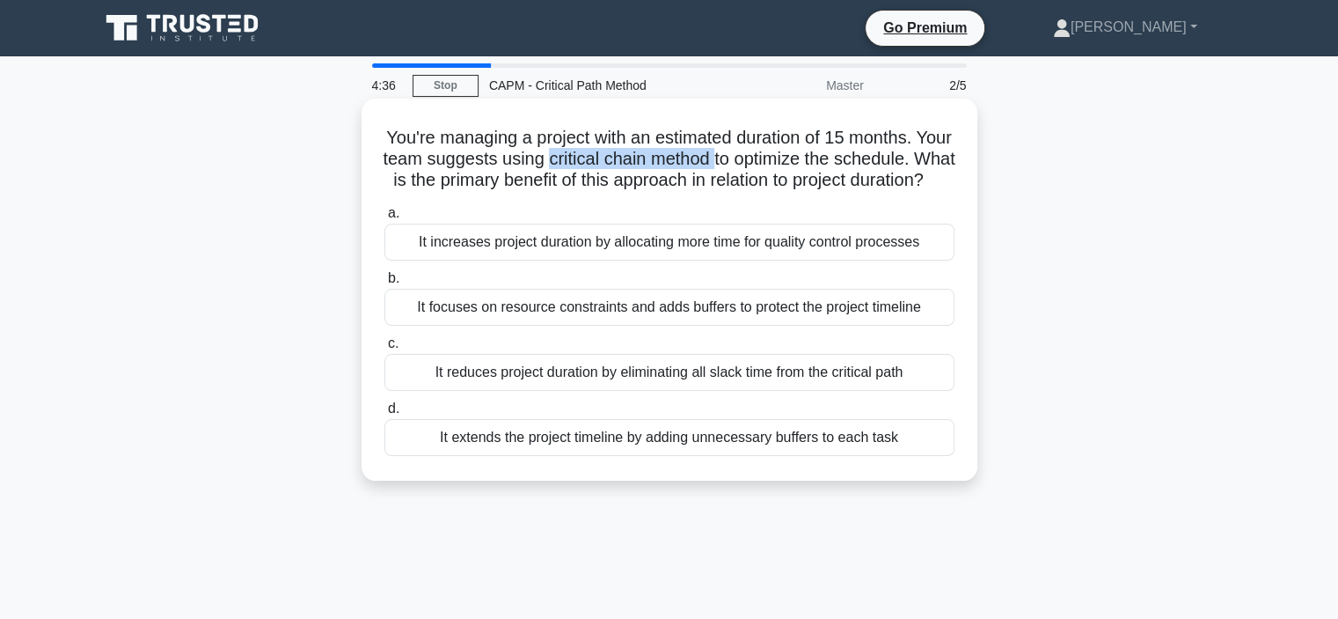
drag, startPoint x: 624, startPoint y: 160, endPoint x: 797, endPoint y: 160, distance: 173.3
click at [797, 160] on h5 "You're managing a project with an estimated duration of 15 months. Your team su…" at bounding box center [670, 159] width 574 height 65
click at [701, 326] on div "It focuses on resource constraints and adds buffers to protect the project time…" at bounding box center [669, 307] width 570 height 37
click at [384, 284] on input "b. It focuses on resource constraints and adds buffers to protect the project t…" at bounding box center [384, 278] width 0 height 11
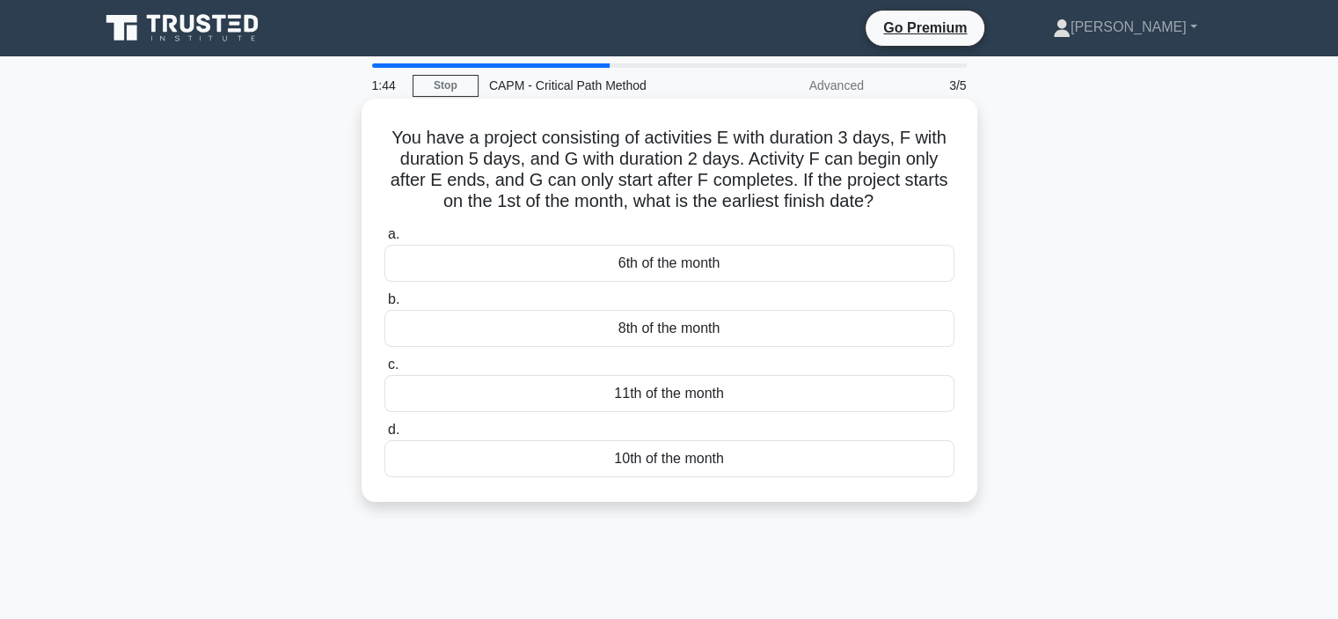
click at [682, 458] on div "10th of the month" at bounding box center [669, 458] width 570 height 37
click at [384, 436] on input "d. 10th of the month" at bounding box center [384, 429] width 0 height 11
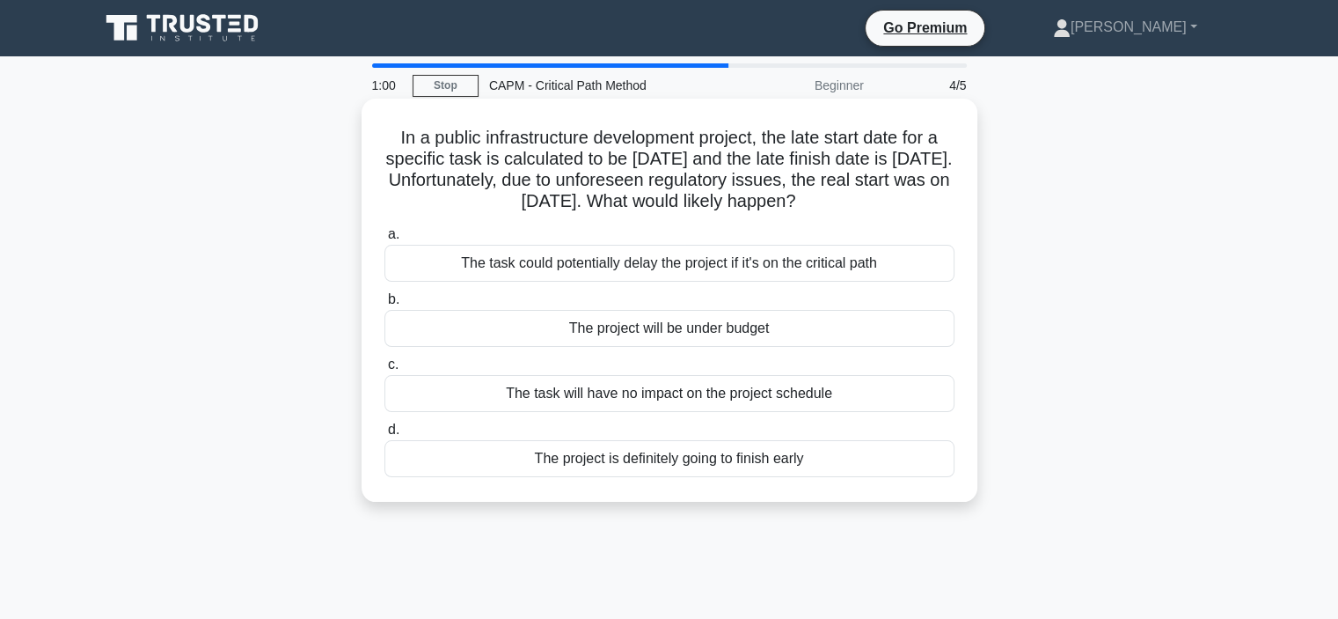
click at [642, 268] on div "The task could potentially delay the project if it's on the critical path" at bounding box center [669, 263] width 570 height 37
click at [384, 240] on input "a. The task could potentially delay the project if it's on the critical path" at bounding box center [384, 234] width 0 height 11
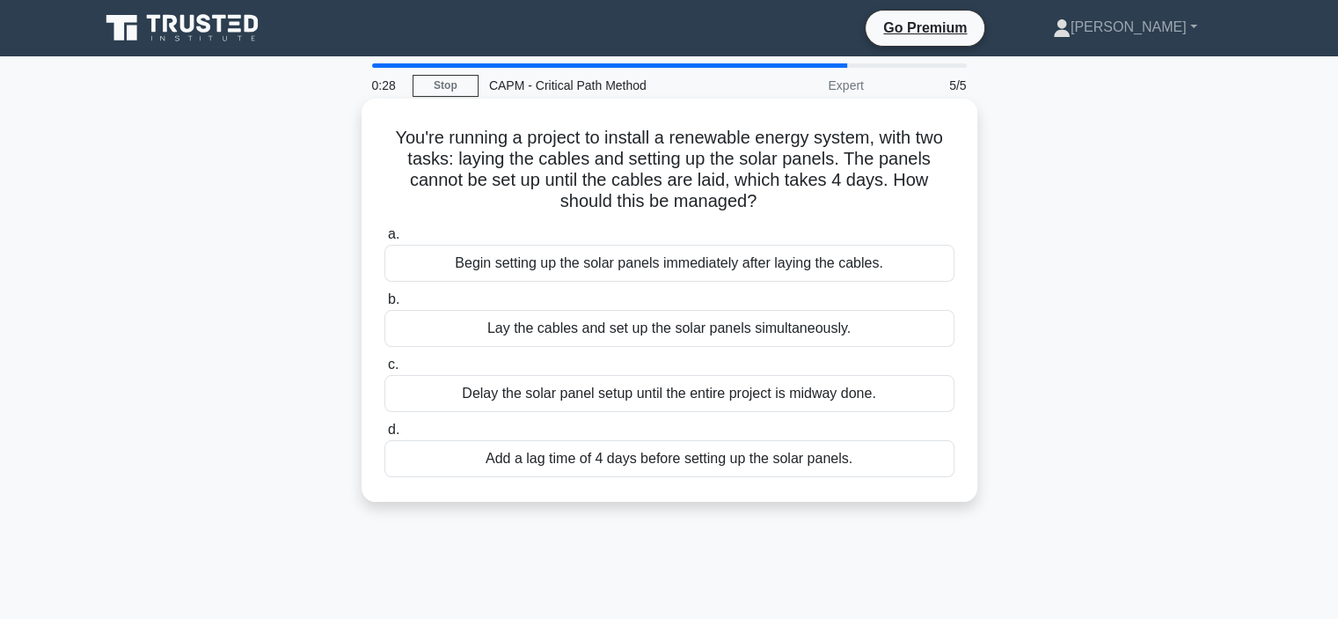
click at [602, 268] on div "Begin setting up the solar panels immediately after laying the cables." at bounding box center [669, 263] width 570 height 37
click at [384, 240] on input "a. Begin setting up the solar panels immediately after laying the cables." at bounding box center [384, 234] width 0 height 11
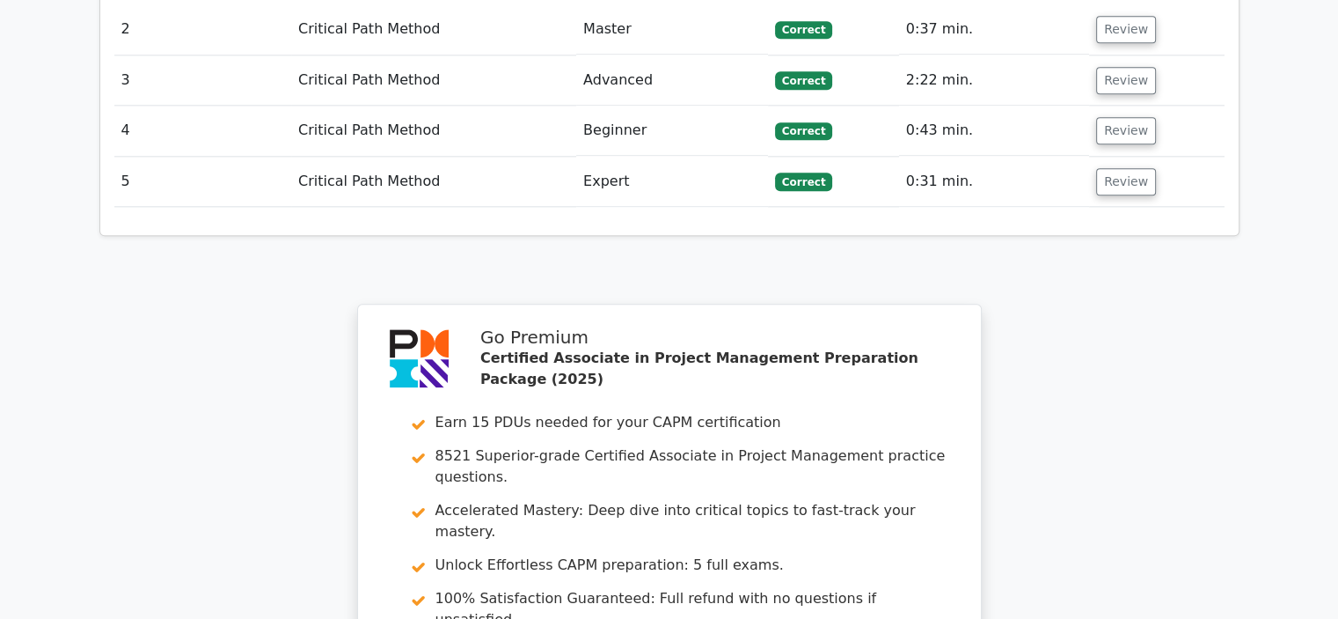
scroll to position [2463, 0]
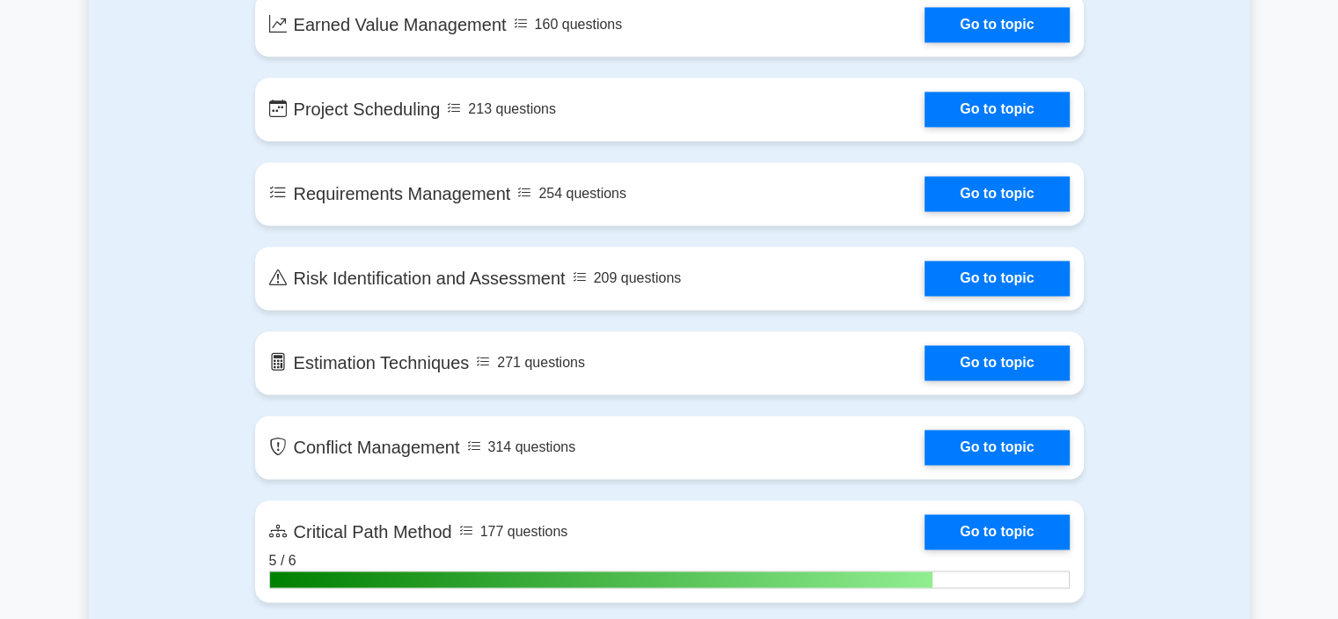
scroll to position [2288, 0]
